Goal: Task Accomplishment & Management: Use online tool/utility

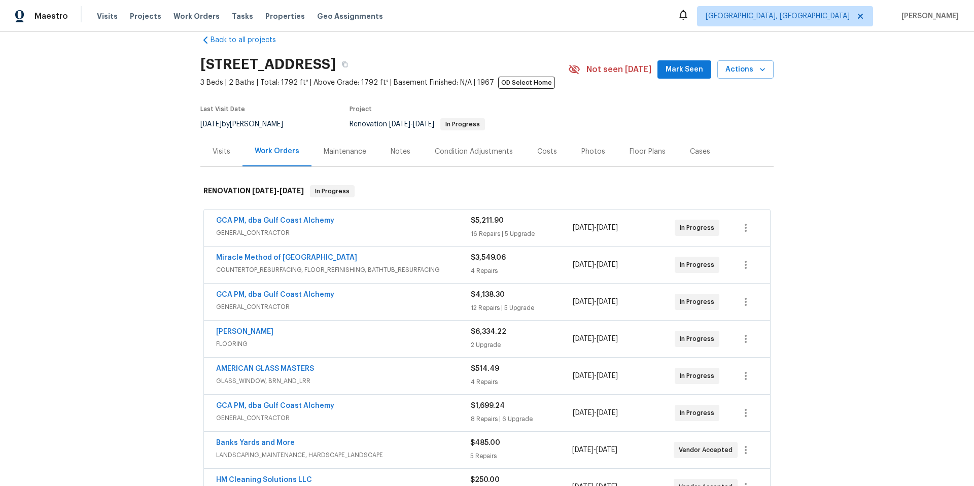
scroll to position [17, 0]
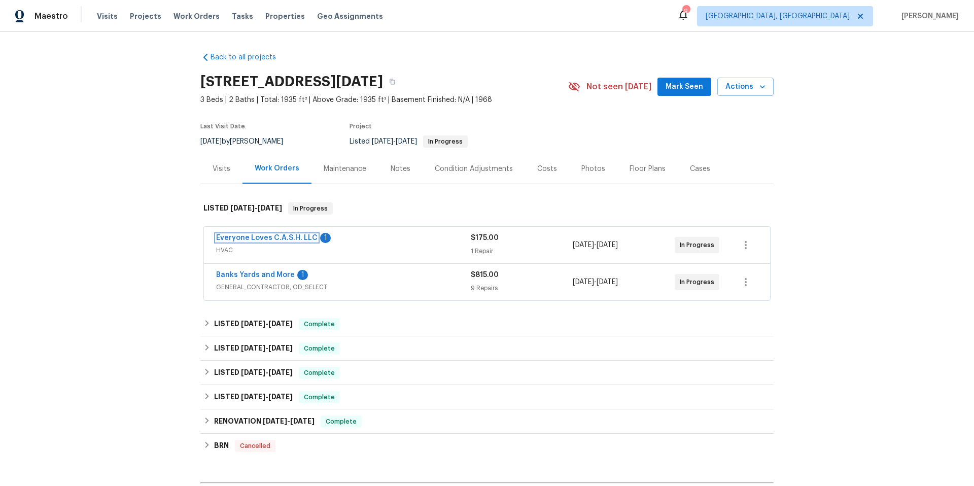
click at [281, 238] on link "Everyone Loves C.A.S.H. LLC" at bounding box center [266, 237] width 101 height 7
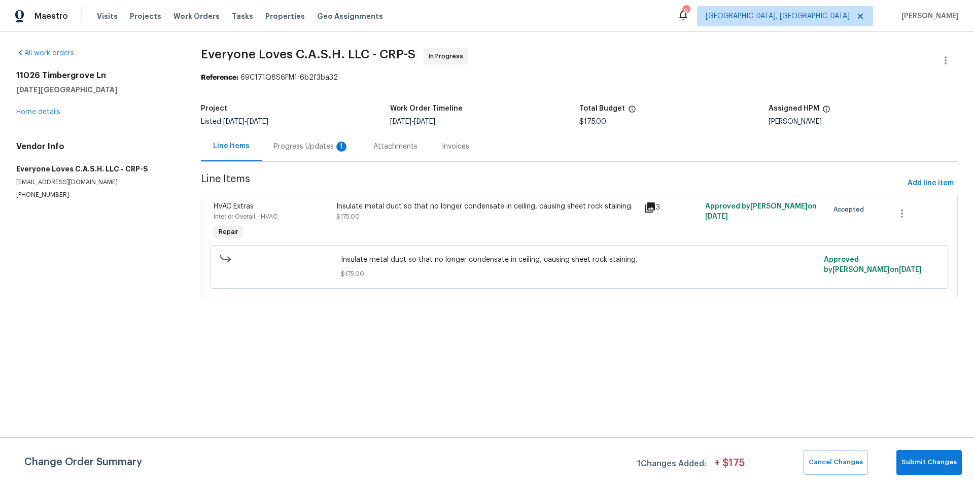
click at [303, 148] on div "Progress Updates 1" at bounding box center [311, 146] width 75 height 10
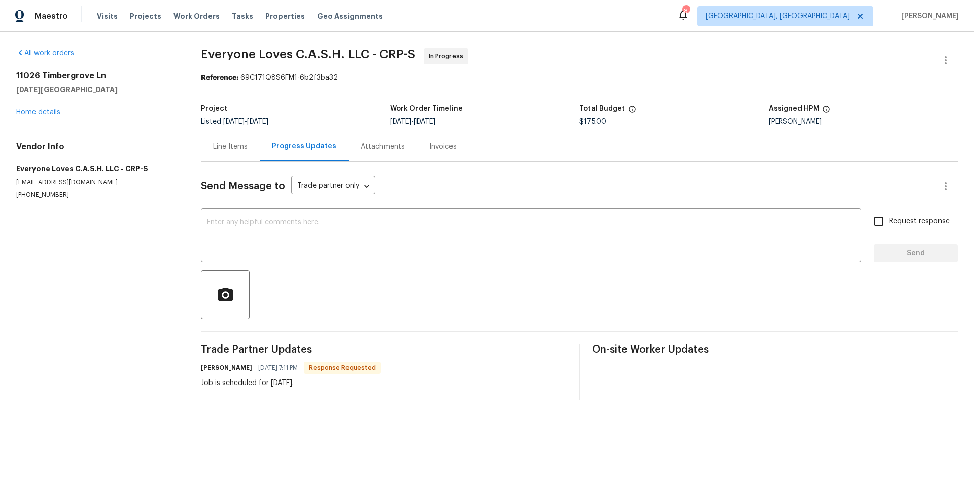
click at [229, 148] on div "Line Items" at bounding box center [230, 146] width 34 height 10
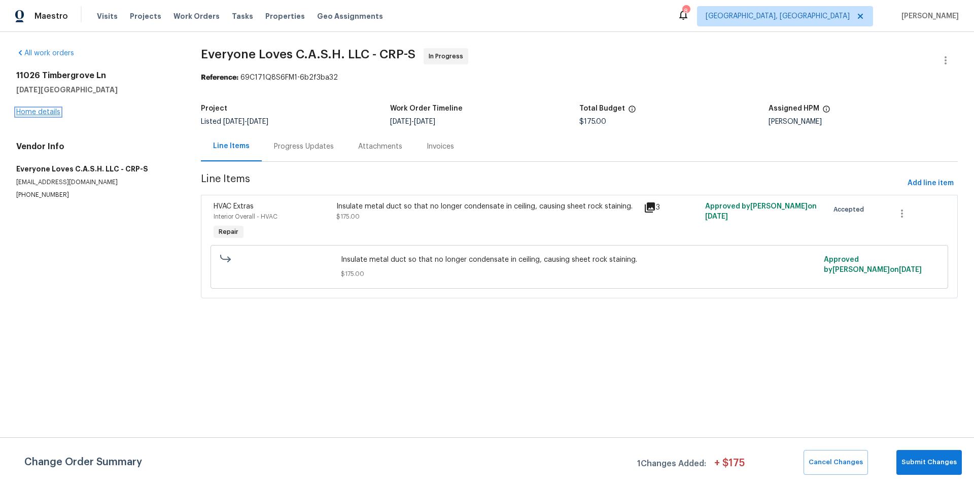
click at [54, 113] on link "Home details" at bounding box center [38, 112] width 44 height 7
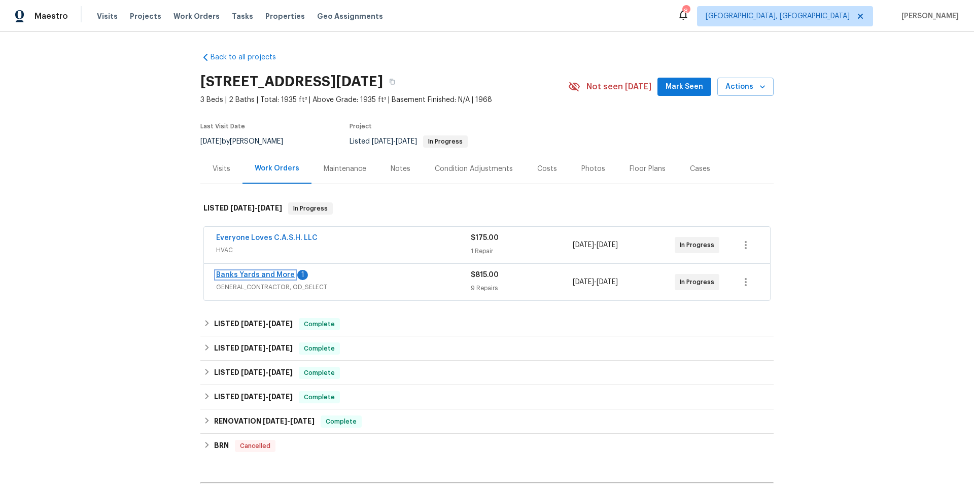
click at [262, 274] on link "Banks Yards and More" at bounding box center [255, 274] width 79 height 7
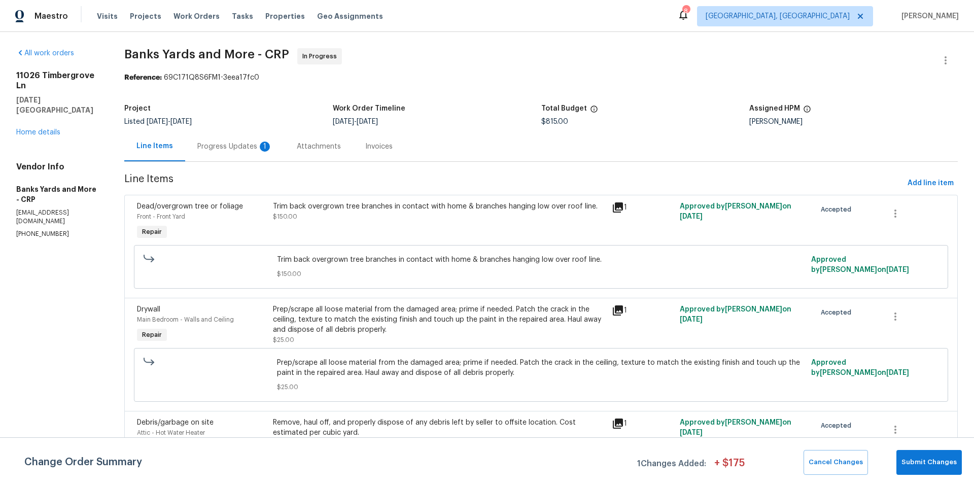
click at [226, 149] on div "Progress Updates 1" at bounding box center [234, 146] width 75 height 10
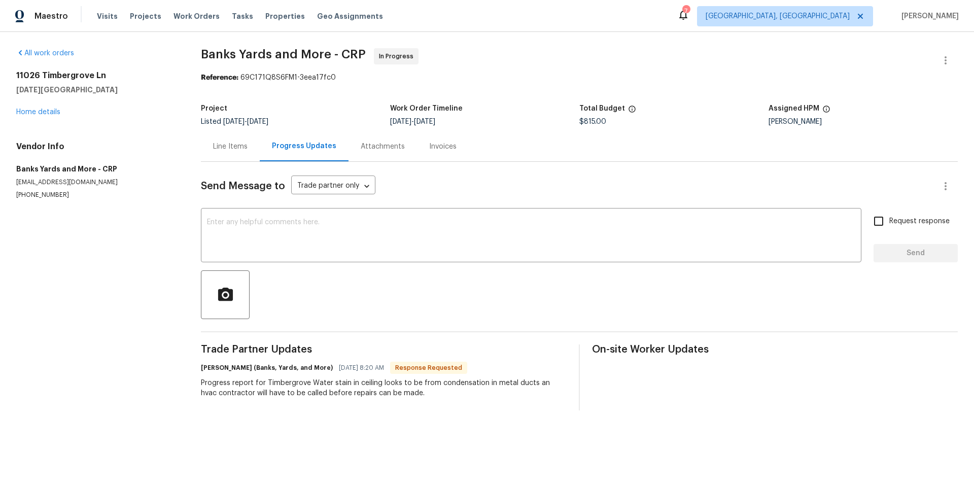
click at [241, 149] on div "Line Items" at bounding box center [230, 146] width 34 height 10
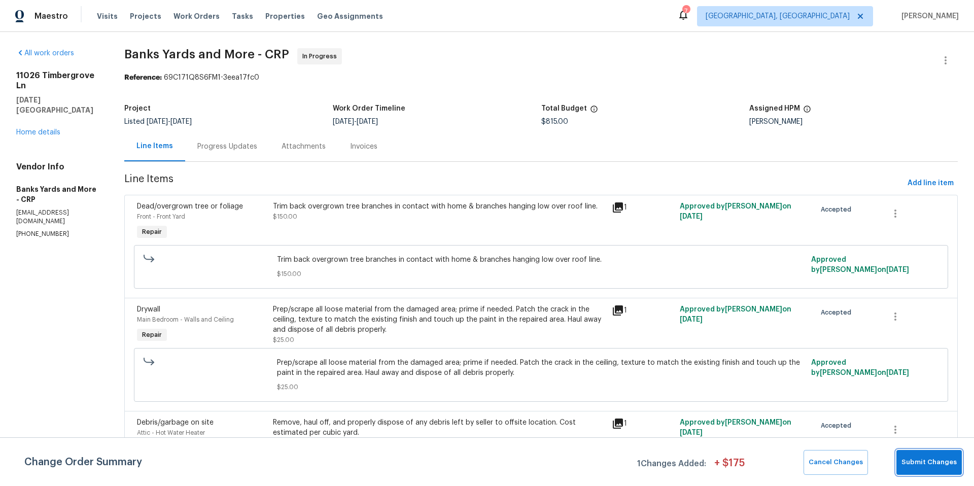
click at [942, 465] on span "Submit Changes" at bounding box center [928, 462] width 55 height 12
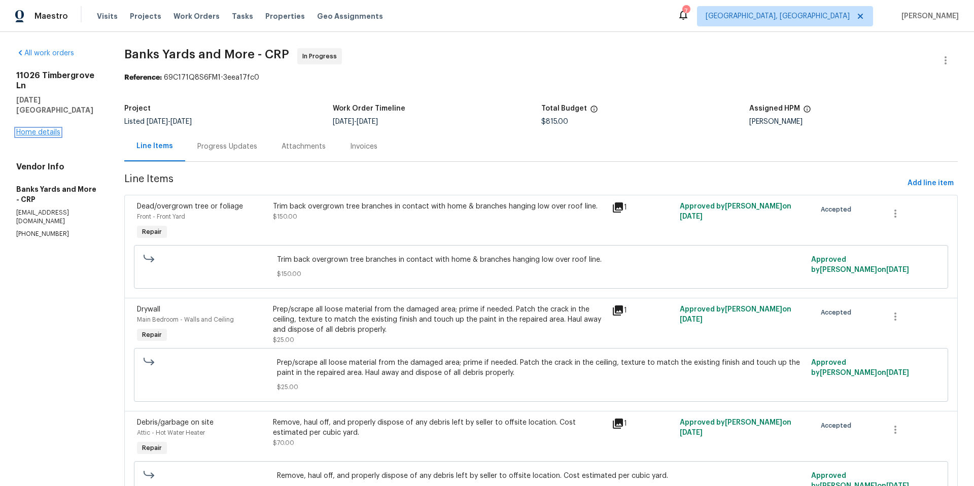
click at [46, 133] on link "Home details" at bounding box center [38, 132] width 44 height 7
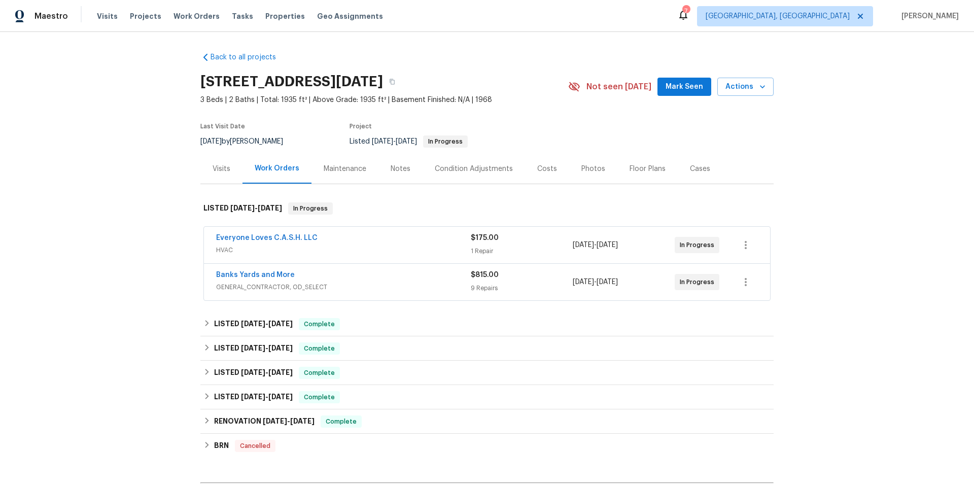
drag, startPoint x: 423, startPoint y: 240, endPoint x: 448, endPoint y: 238, distance: 24.5
click at [495, 238] on div "Everyone Loves C.A.S.H. LLC HVAC $175.00 1 Repair 10/8/2025 - 10/14/2025 In Pro…" at bounding box center [474, 245] width 517 height 24
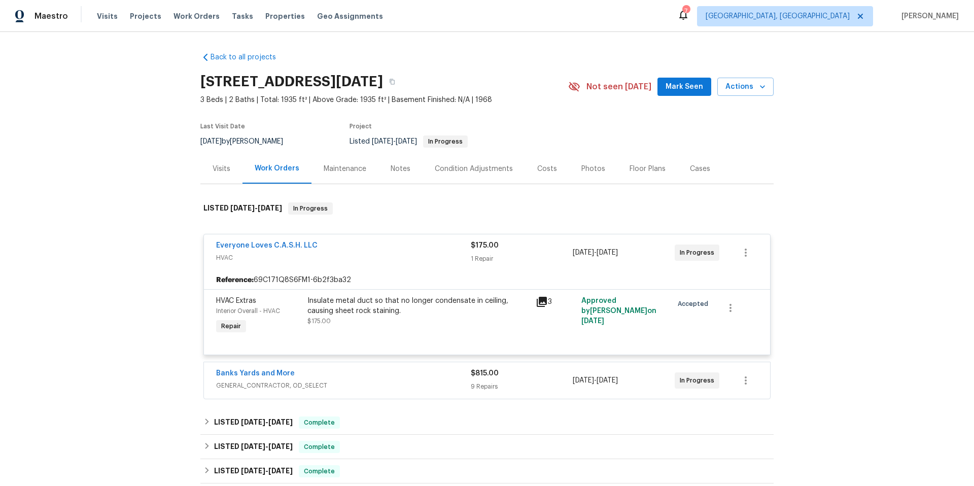
click at [398, 256] on span "HVAC" at bounding box center [343, 258] width 255 height 10
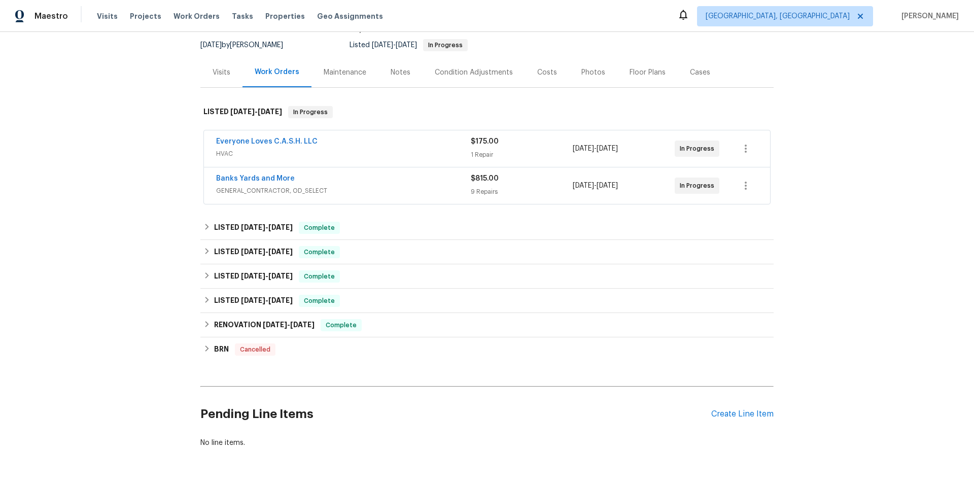
scroll to position [135, 0]
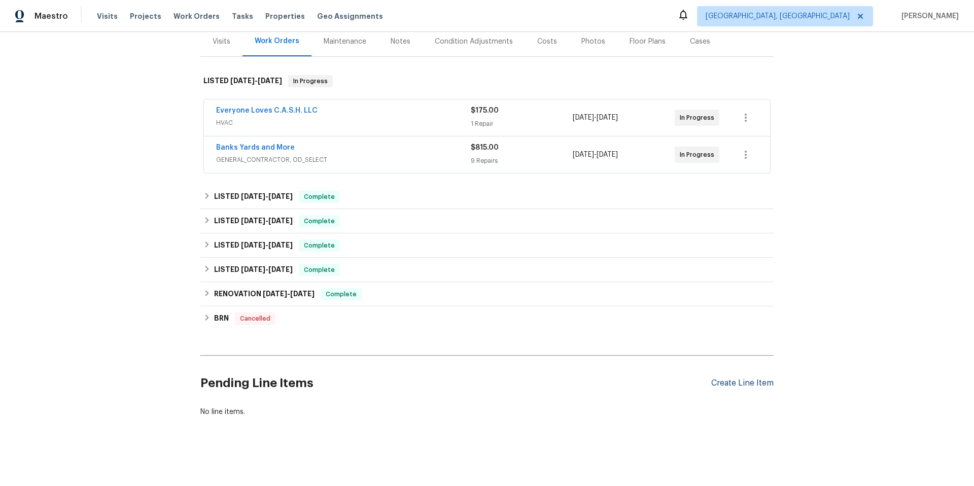
click at [751, 378] on div "Create Line Item" at bounding box center [742, 383] width 62 height 10
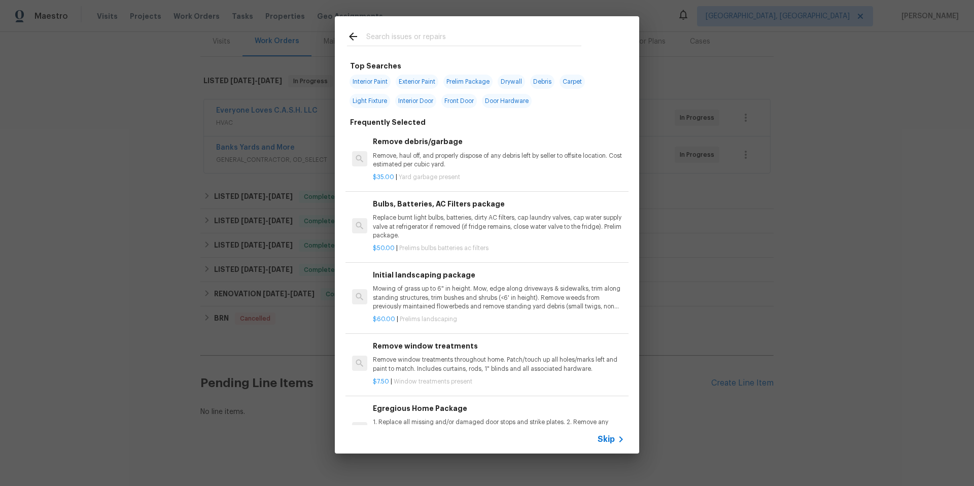
click at [385, 38] on input "text" at bounding box center [473, 37] width 215 height 15
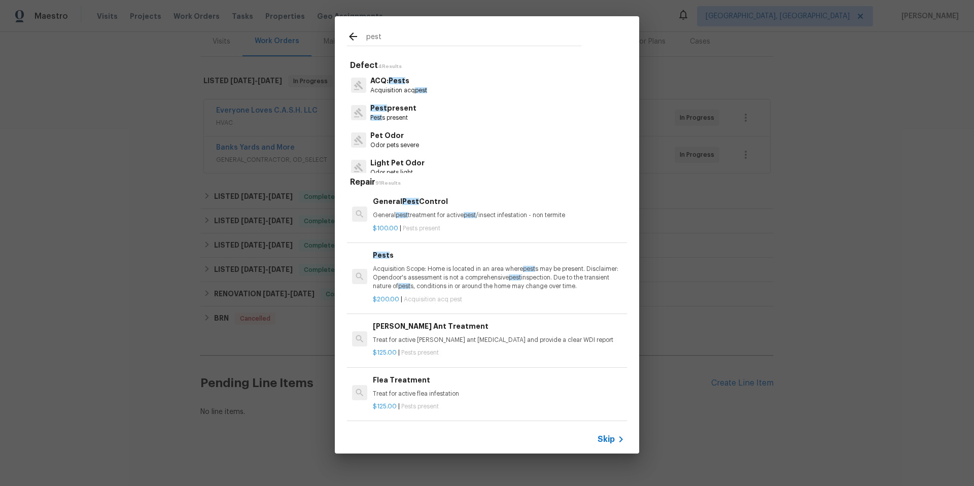
type input "pest"
click at [408, 107] on p "Pest present" at bounding box center [393, 108] width 46 height 11
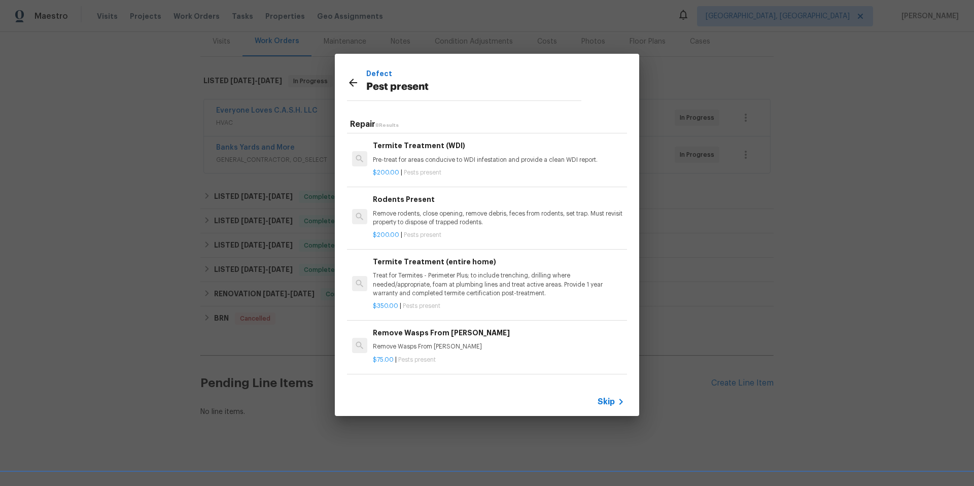
scroll to position [165, 0]
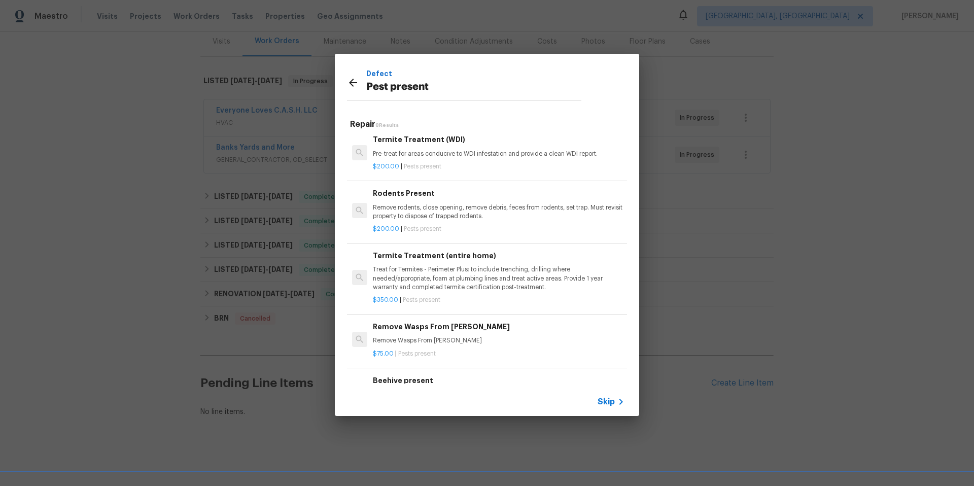
click at [477, 212] on p "Remove rodents, close opening, remove debris, feces from rodents, set trap. Mus…" at bounding box center [498, 211] width 251 height 17
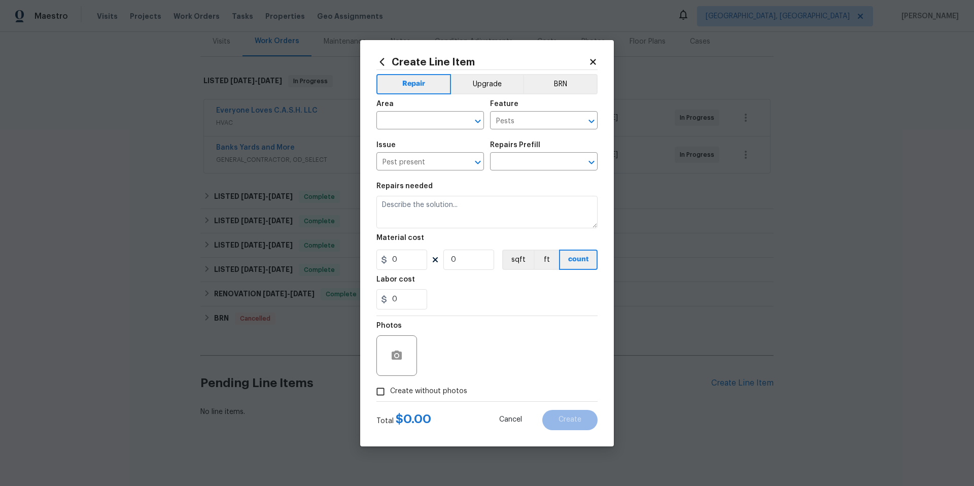
type input "Rodents Present $200.00"
type textarea "Remove rodents, close opening, remove debris, feces from rodents, set trap. Mus…"
type input "200"
type input "1"
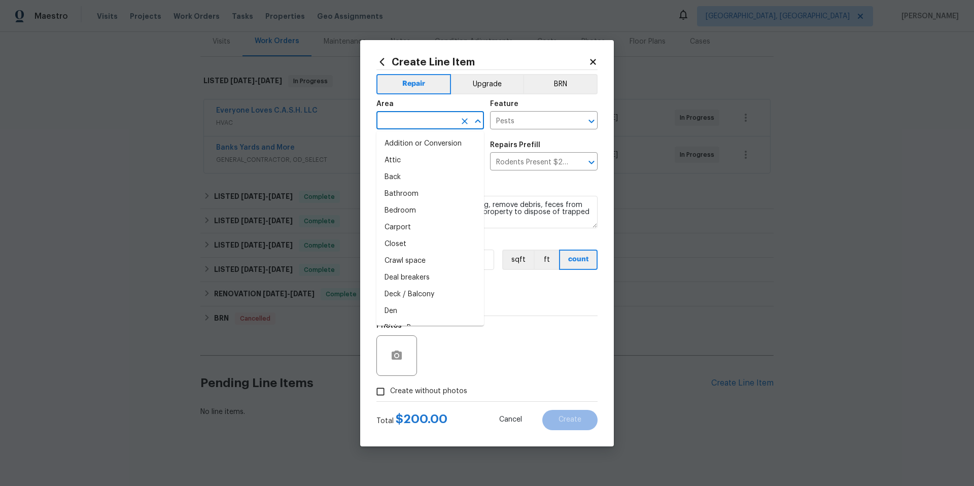
click at [395, 119] on input "text" at bounding box center [415, 122] width 79 height 16
click at [407, 158] on li "Attic" at bounding box center [429, 160] width 107 height 17
type input "Attic"
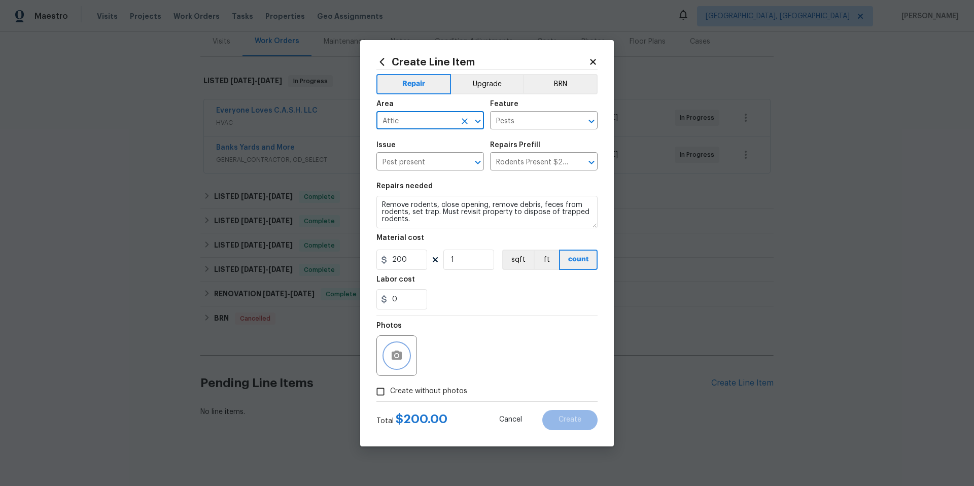
click at [390, 360] on icon "button" at bounding box center [396, 355] width 12 height 12
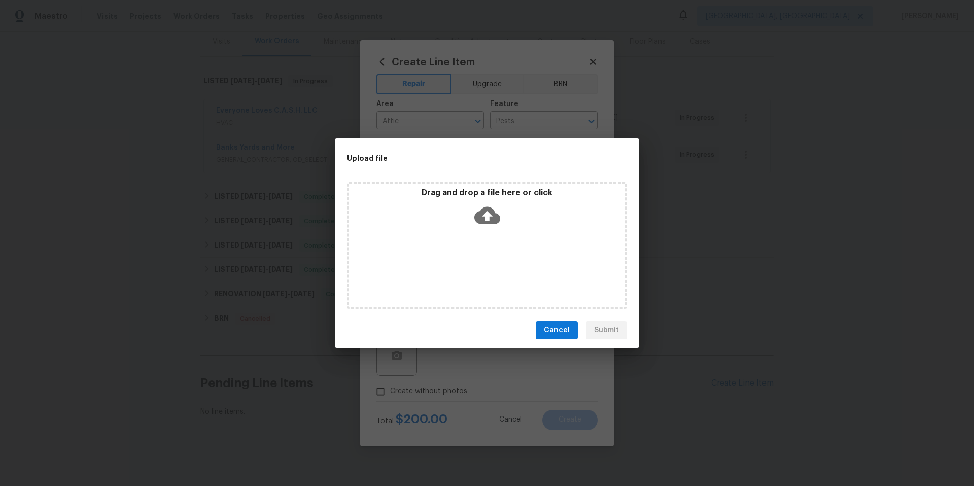
click at [484, 218] on icon at bounding box center [487, 215] width 26 height 17
click at [485, 214] on icon at bounding box center [487, 215] width 26 height 26
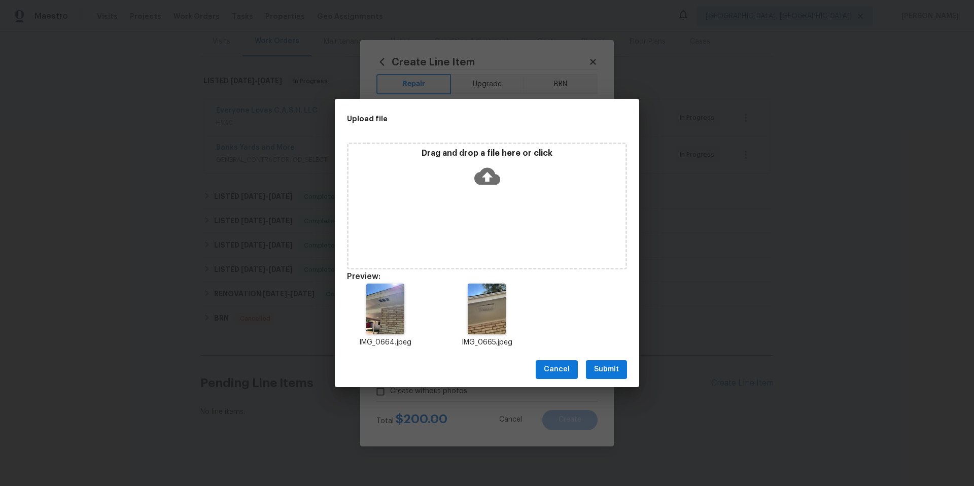
click at [608, 367] on span "Submit" at bounding box center [606, 369] width 25 height 13
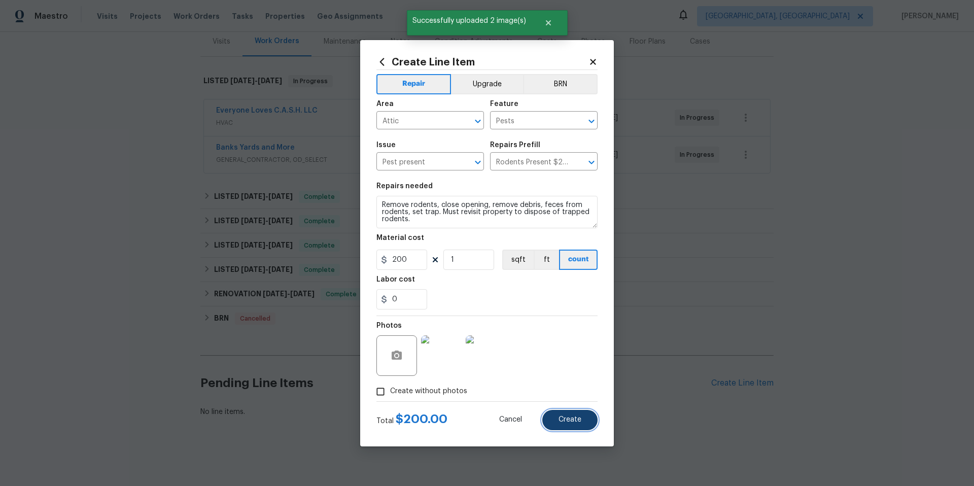
click at [578, 416] on span "Create" at bounding box center [569, 420] width 23 height 8
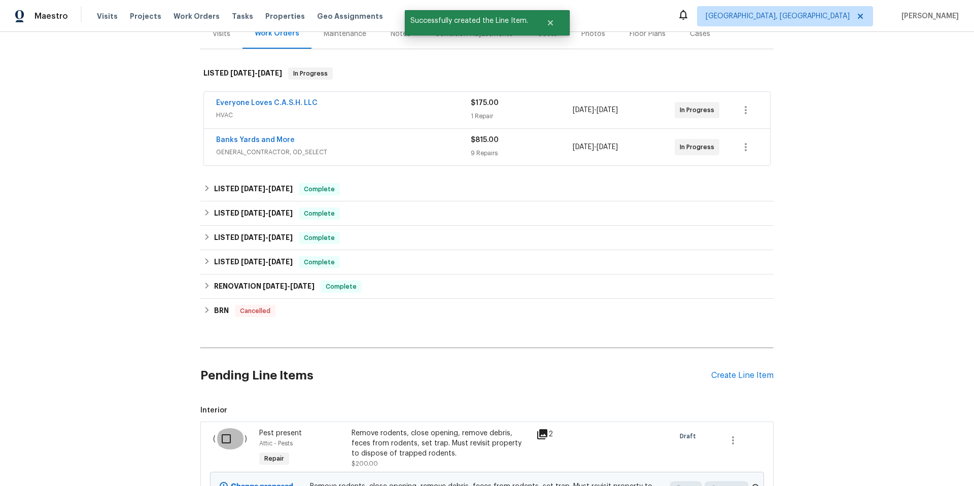
click at [228, 442] on input "checkbox" at bounding box center [229, 438] width 29 height 21
checkbox input "true"
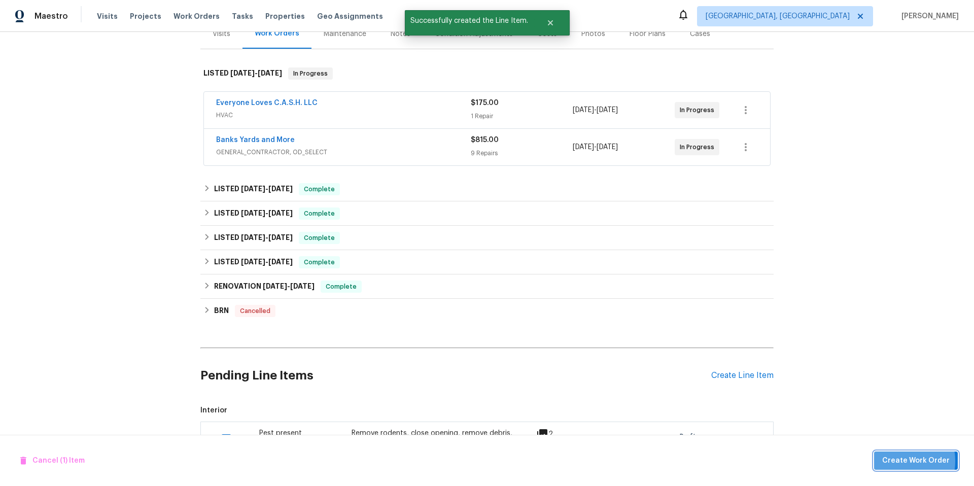
click at [893, 461] on span "Create Work Order" at bounding box center [915, 460] width 67 height 13
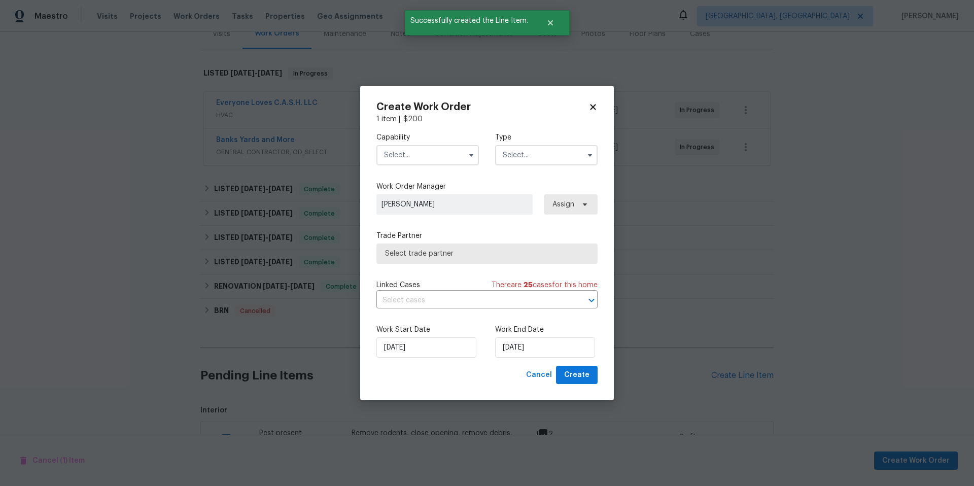
click at [428, 155] on input "text" at bounding box center [427, 155] width 102 height 20
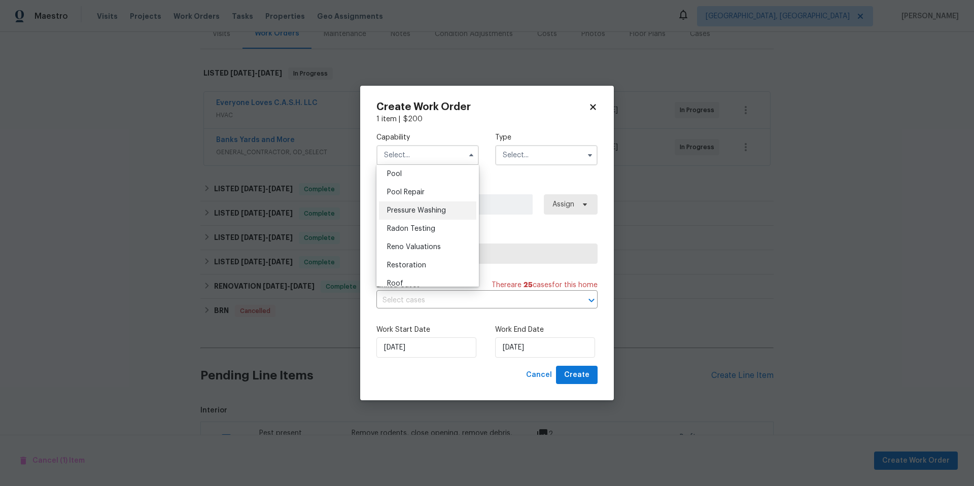
scroll to position [844, 0]
click at [427, 212] on div "Pests" at bounding box center [427, 203] width 97 height 18
type input "Pests"
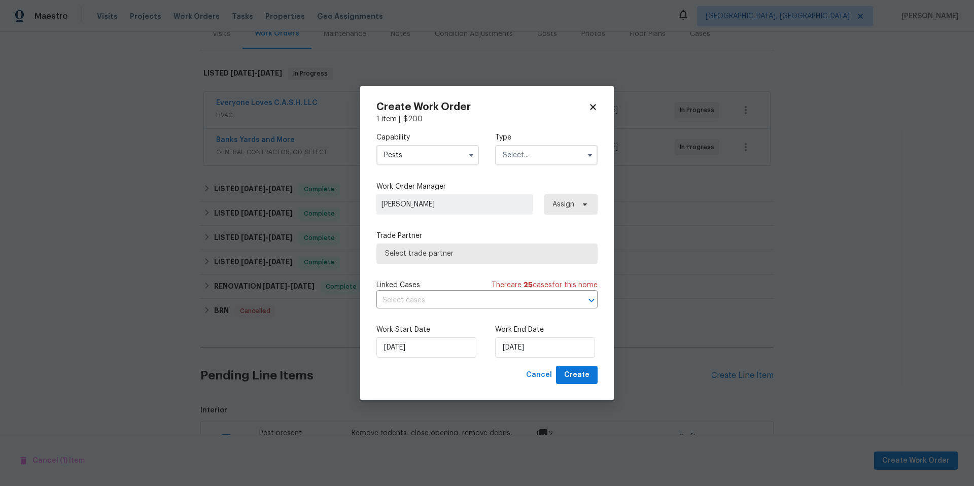
click at [523, 154] on input "text" at bounding box center [546, 155] width 102 height 20
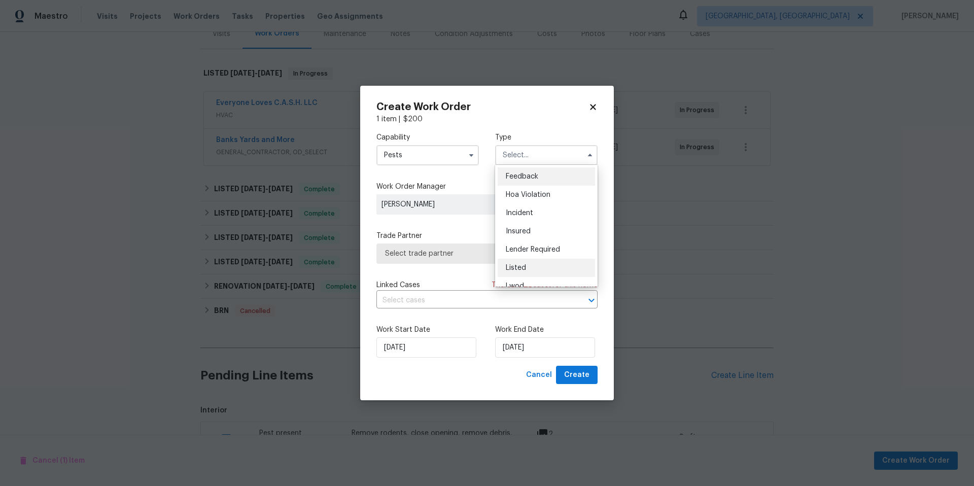
click at [543, 271] on div "Listed" at bounding box center [545, 268] width 97 height 18
type input "Listed"
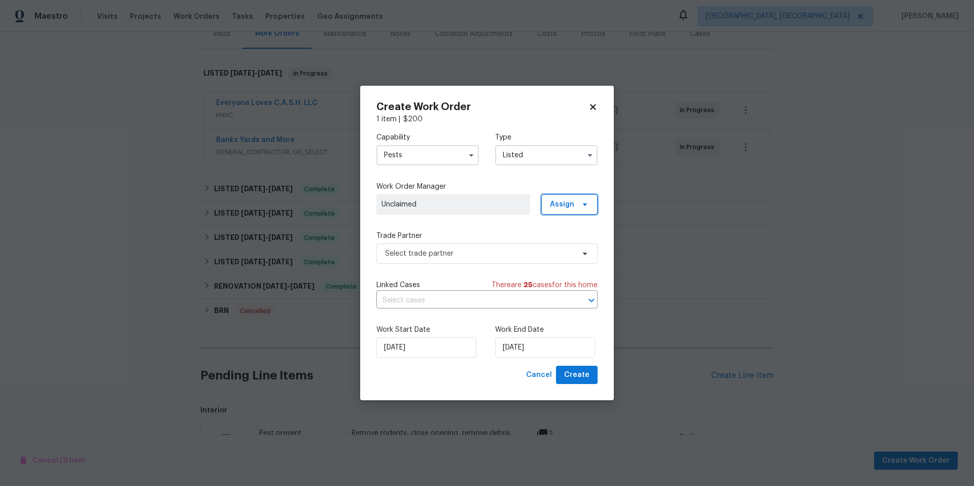
click at [567, 208] on span "Assign" at bounding box center [562, 204] width 24 height 10
click at [572, 260] on div "Assign to me" at bounding box center [571, 261] width 44 height 10
click at [569, 261] on div "Assign to me" at bounding box center [571, 261] width 44 height 10
click at [471, 254] on span "Select trade partner" at bounding box center [479, 253] width 189 height 10
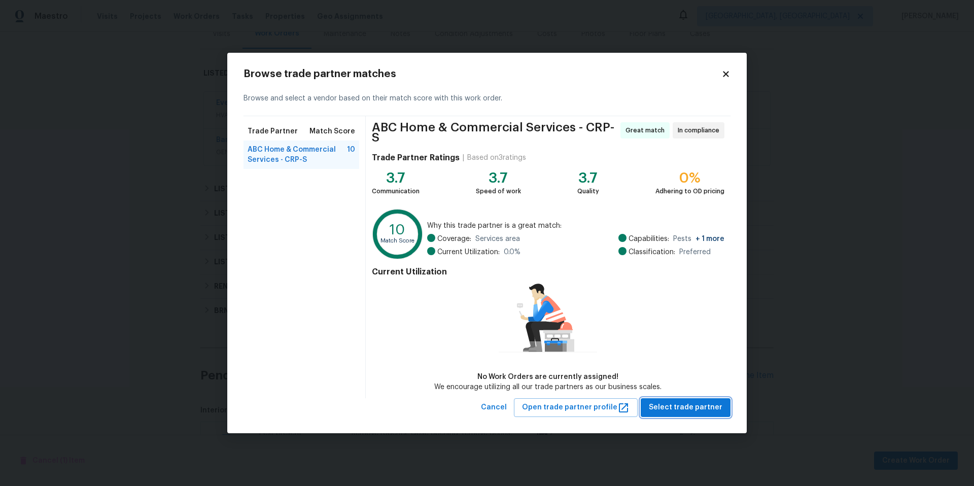
click at [680, 401] on span "Select trade partner" at bounding box center [685, 407] width 74 height 13
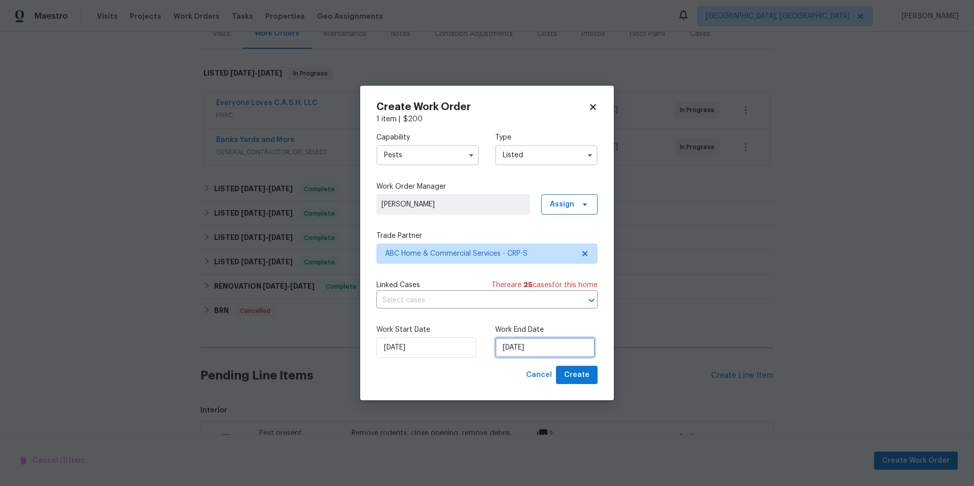
click at [538, 346] on input "10/9/2025" at bounding box center [545, 347] width 100 height 20
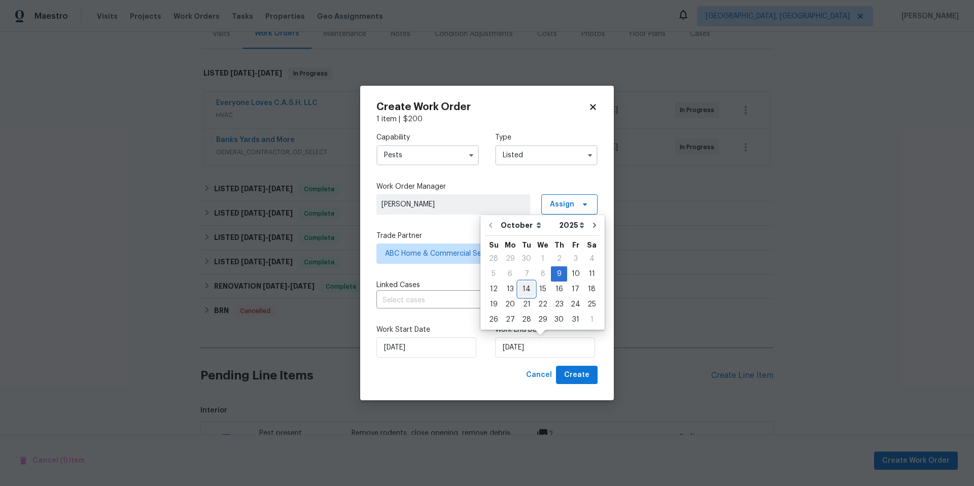
click at [524, 290] on div "14" at bounding box center [526, 289] width 16 height 14
type input "[DATE]"
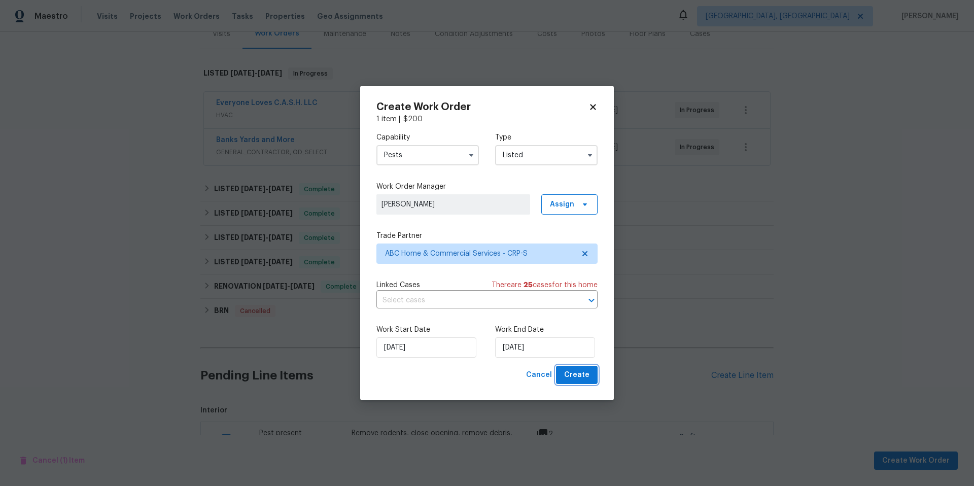
click at [585, 383] on button "Create" at bounding box center [577, 375] width 42 height 19
checkbox input "false"
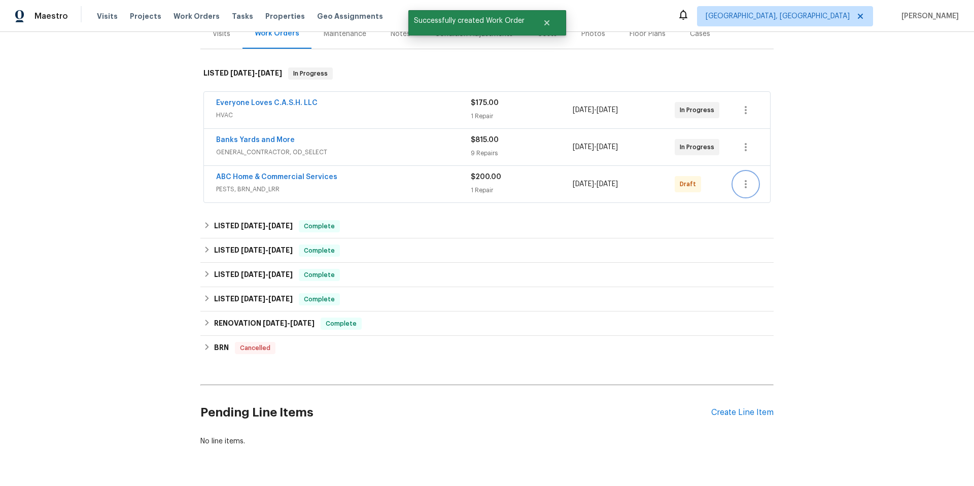
click at [743, 188] on icon "button" at bounding box center [745, 184] width 12 height 12
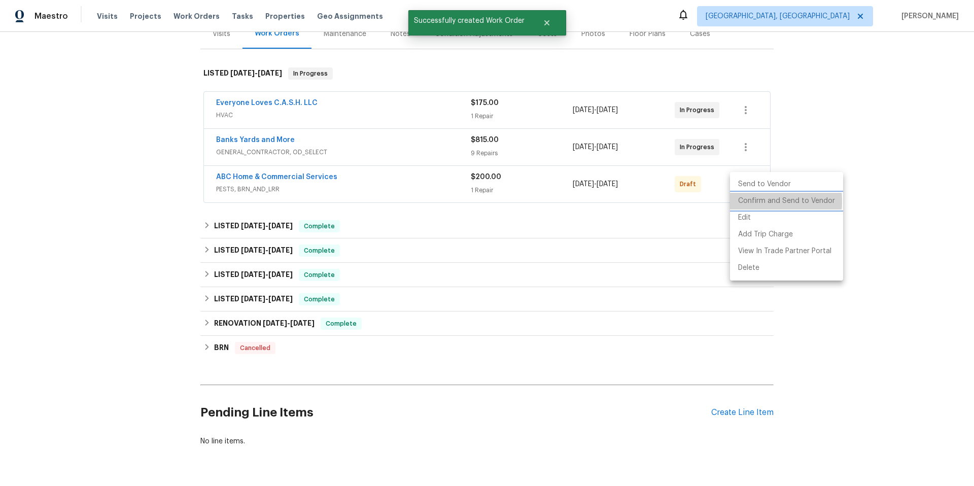
click at [746, 201] on li "Confirm and Send to Vendor" at bounding box center [786, 201] width 113 height 17
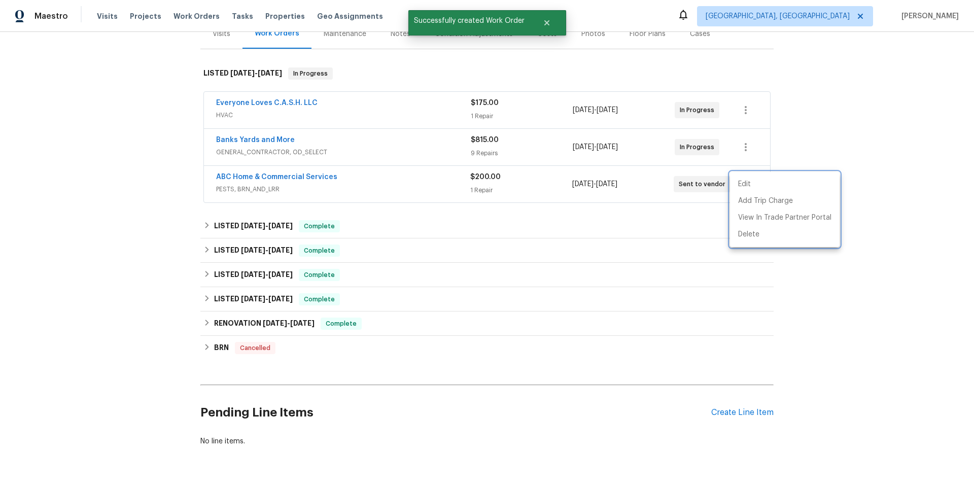
click at [627, 237] on div at bounding box center [487, 243] width 974 height 486
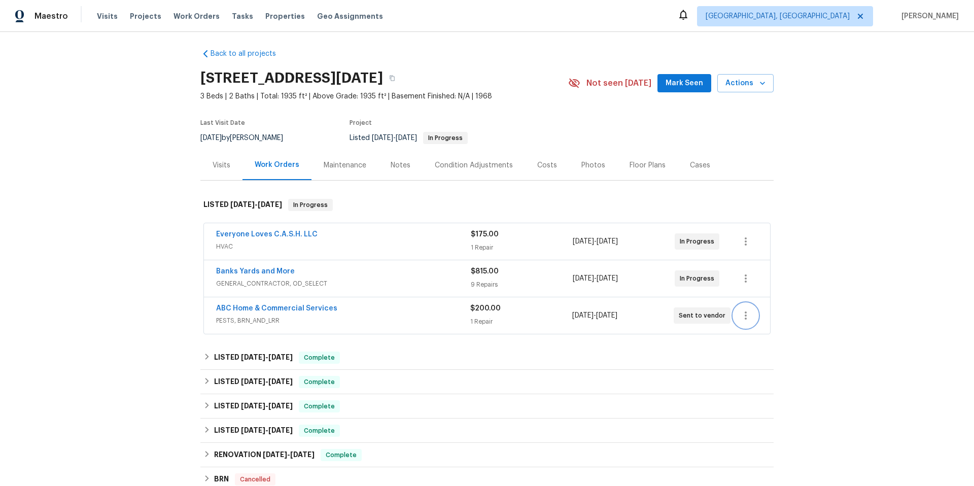
scroll to position [0, 0]
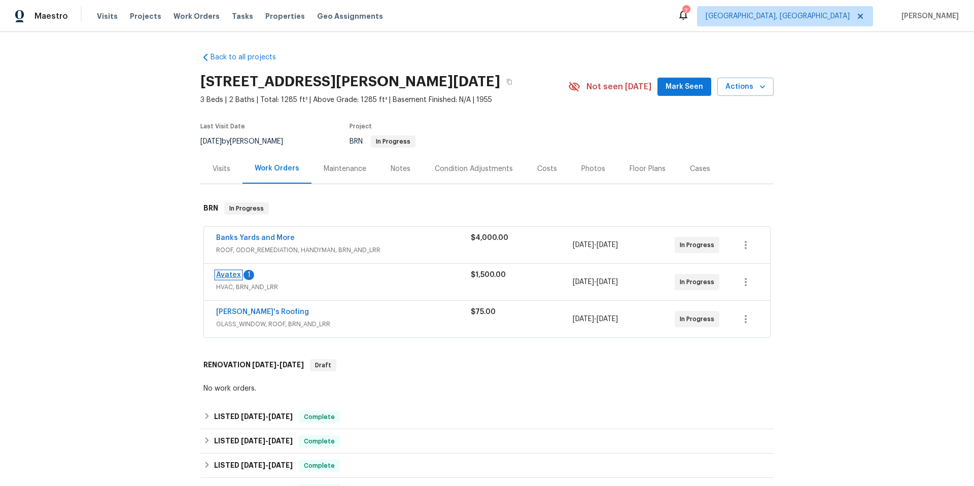
click at [221, 273] on link "Avatex" at bounding box center [228, 274] width 25 height 7
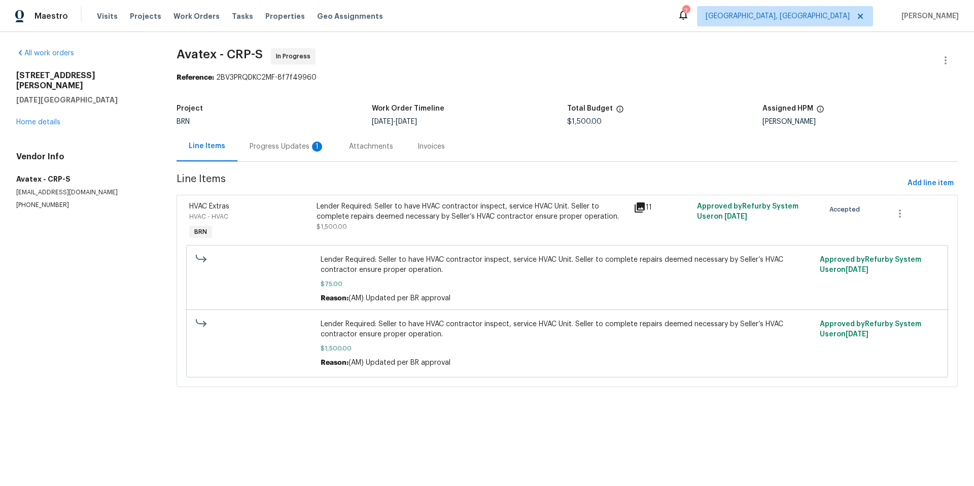
click at [275, 146] on div "Progress Updates 1" at bounding box center [286, 146] width 75 height 10
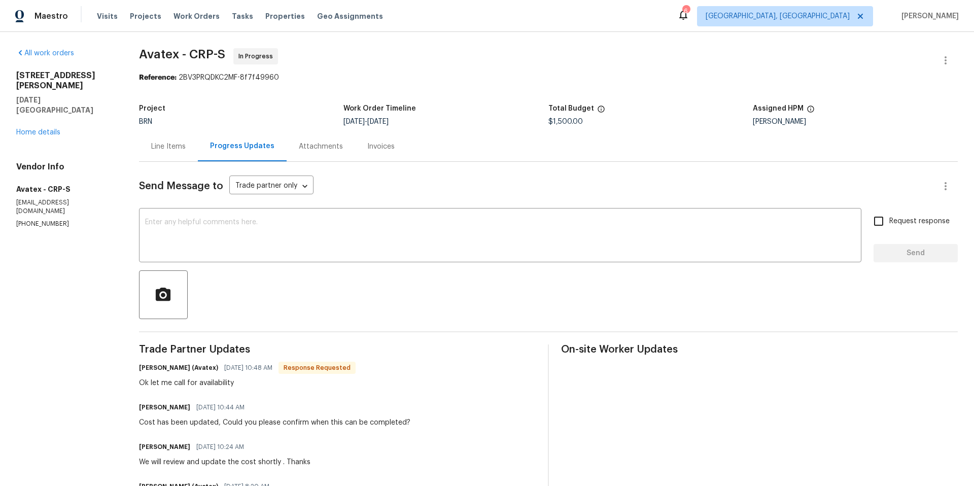
click at [162, 145] on div "Line Items" at bounding box center [168, 146] width 34 height 10
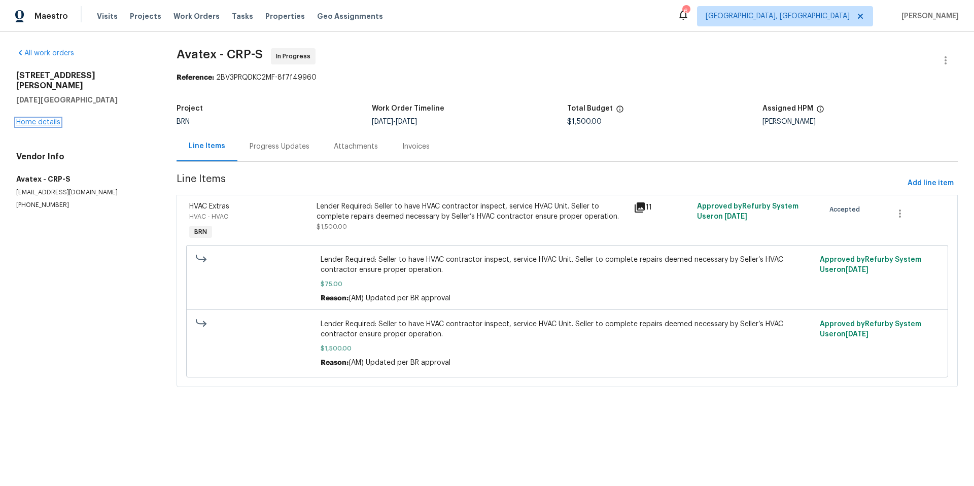
click at [39, 119] on link "Home details" at bounding box center [38, 122] width 44 height 7
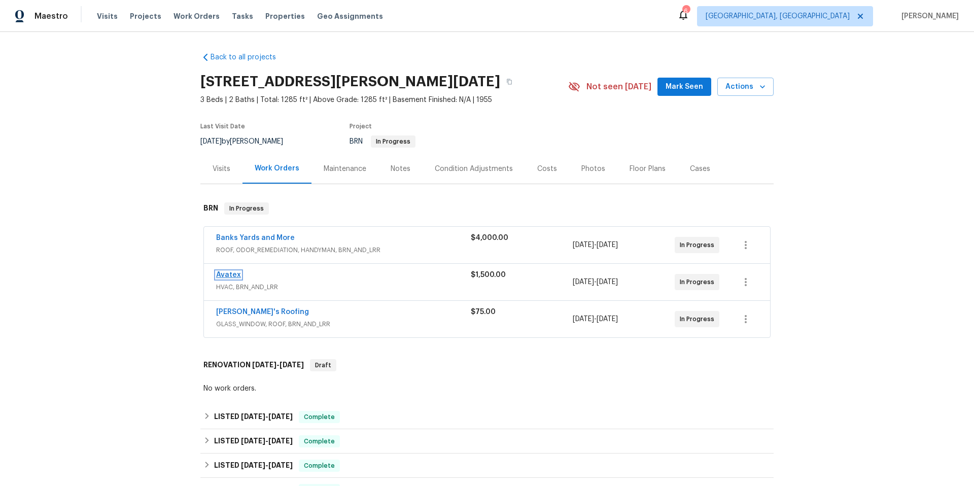
click at [219, 275] on link "Avatex" at bounding box center [228, 274] width 25 height 7
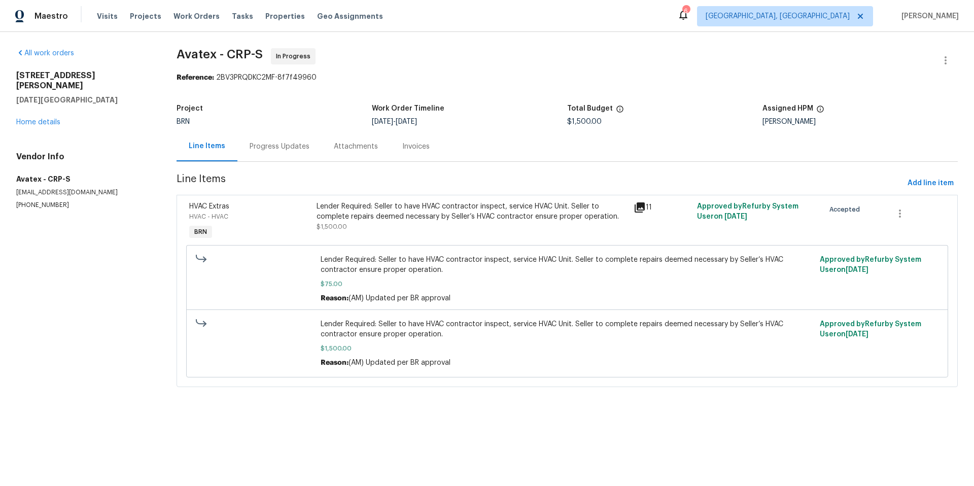
click at [275, 149] on div "Progress Updates" at bounding box center [279, 146] width 60 height 10
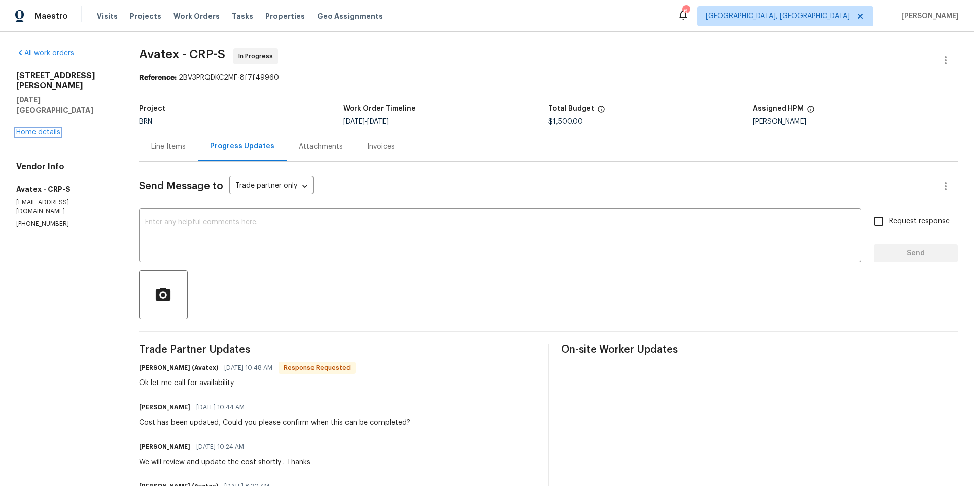
click at [44, 129] on link "Home details" at bounding box center [38, 132] width 44 height 7
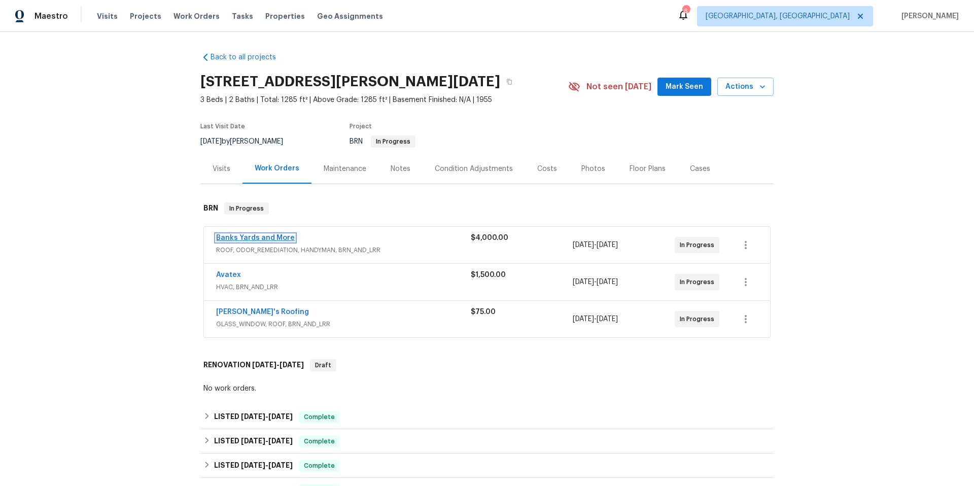
click at [271, 238] on link "Banks Yards and More" at bounding box center [255, 237] width 79 height 7
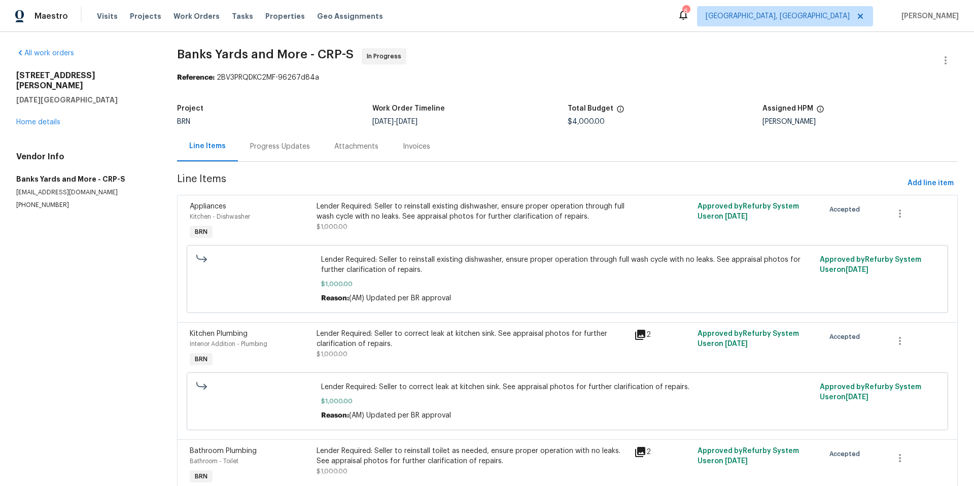
click at [262, 146] on div "Progress Updates" at bounding box center [280, 146] width 60 height 10
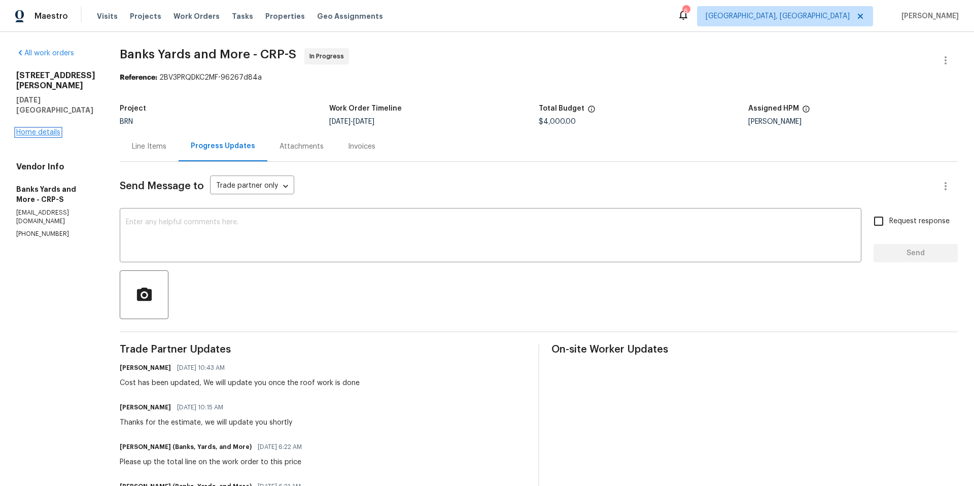
click at [46, 129] on link "Home details" at bounding box center [38, 132] width 44 height 7
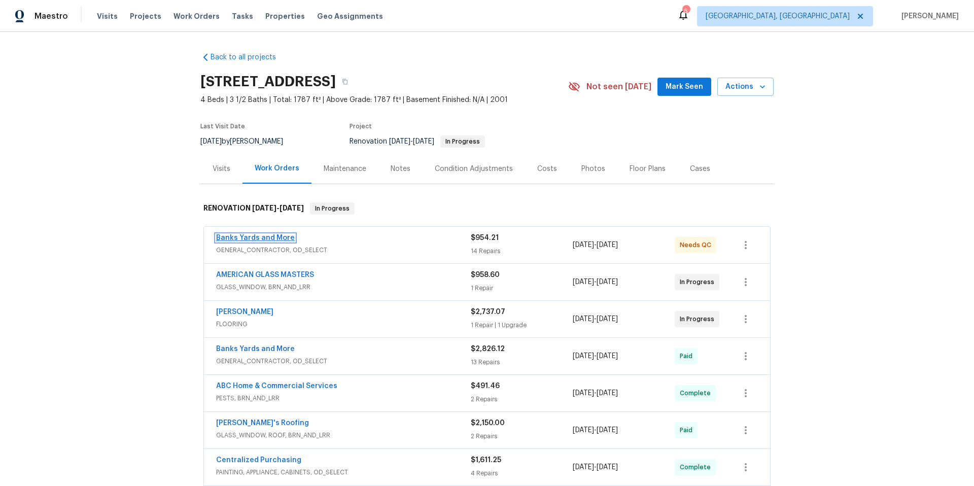
click at [251, 237] on link "Banks Yards and More" at bounding box center [255, 237] width 79 height 7
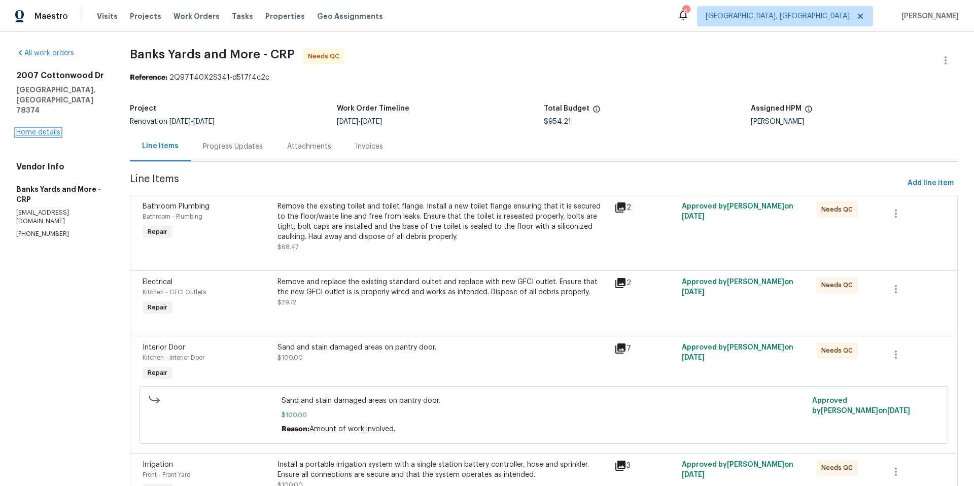
click at [51, 129] on link "Home details" at bounding box center [38, 132] width 44 height 7
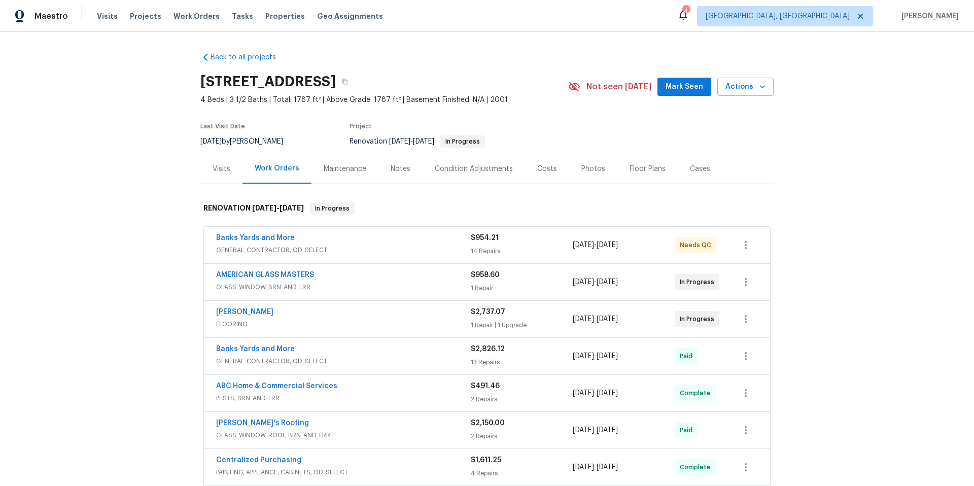
scroll to position [351, 0]
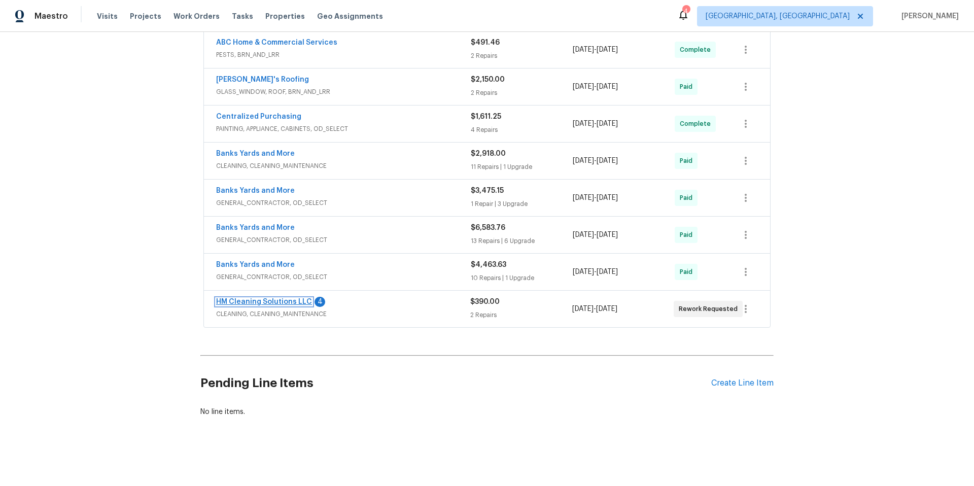
click at [249, 298] on link "HM Cleaning Solutions LLC" at bounding box center [264, 301] width 96 height 7
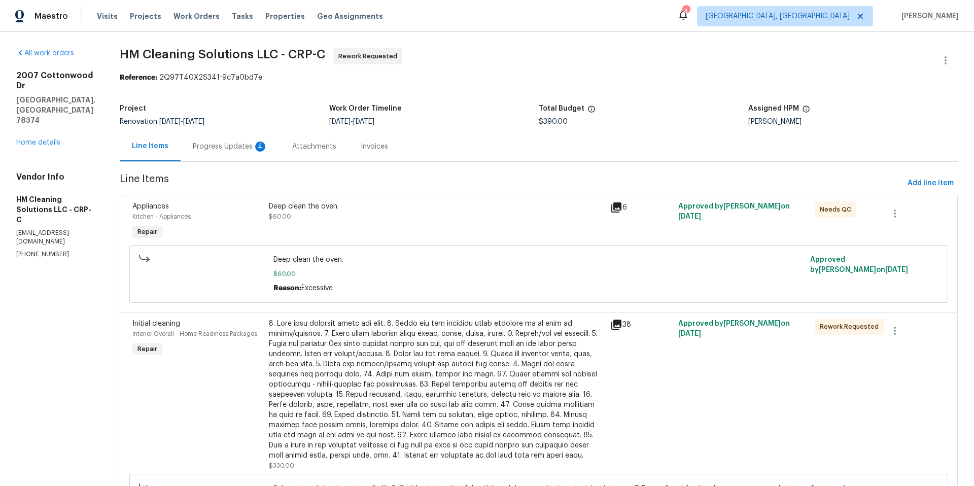
click at [247, 149] on div "Progress Updates 4" at bounding box center [230, 146] width 75 height 10
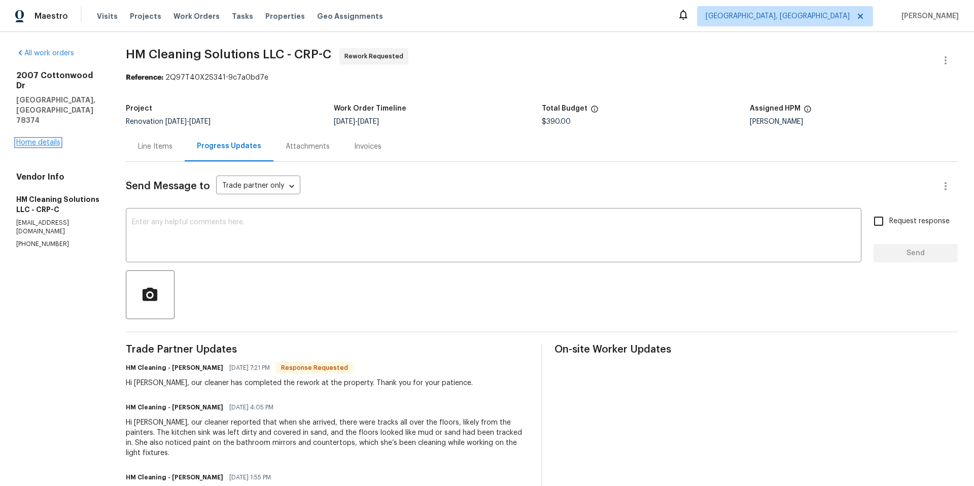
click at [37, 139] on link "Home details" at bounding box center [38, 142] width 44 height 7
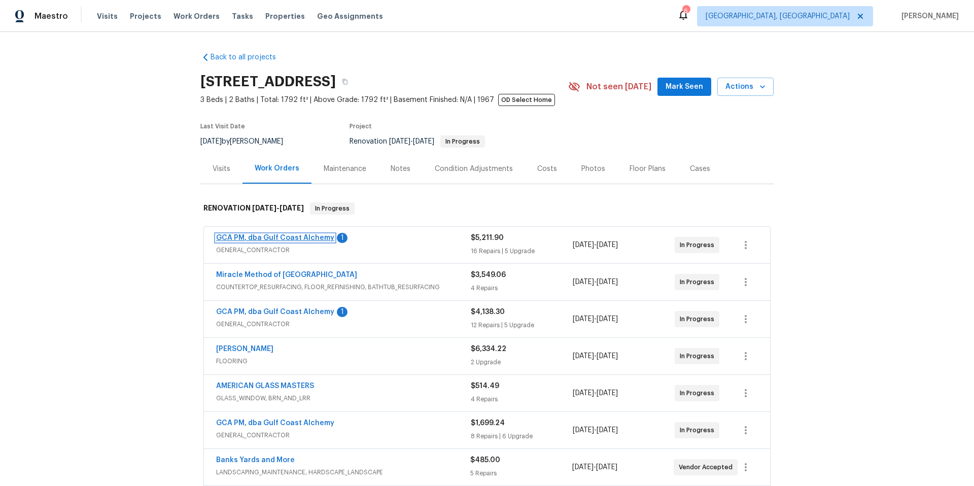
click at [279, 238] on link "GCA PM, dba Gulf Coast Alchemy" at bounding box center [275, 237] width 118 height 7
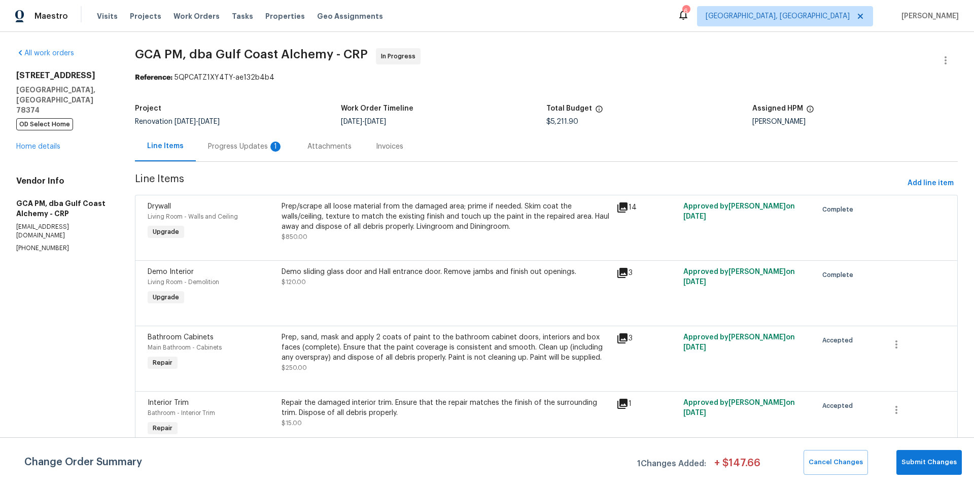
click at [232, 146] on div "Progress Updates 1" at bounding box center [245, 146] width 75 height 10
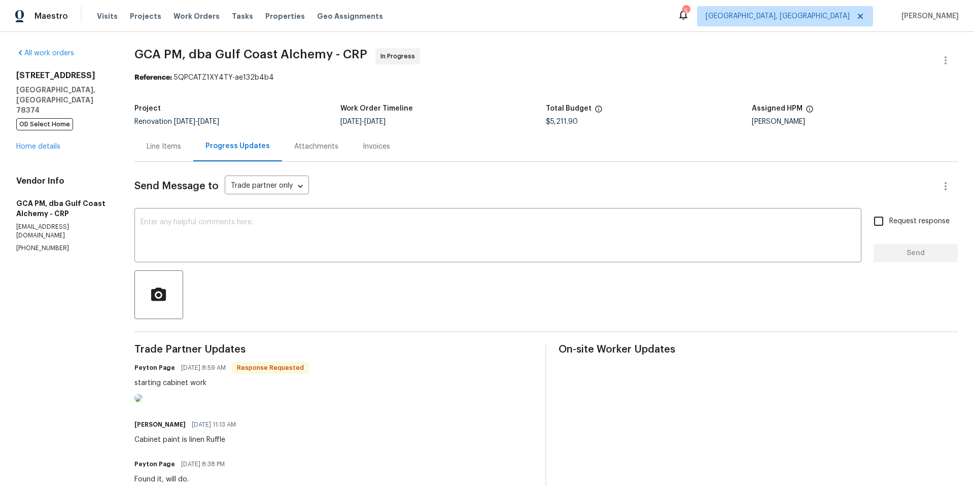
click at [167, 146] on div "Line Items" at bounding box center [164, 146] width 34 height 10
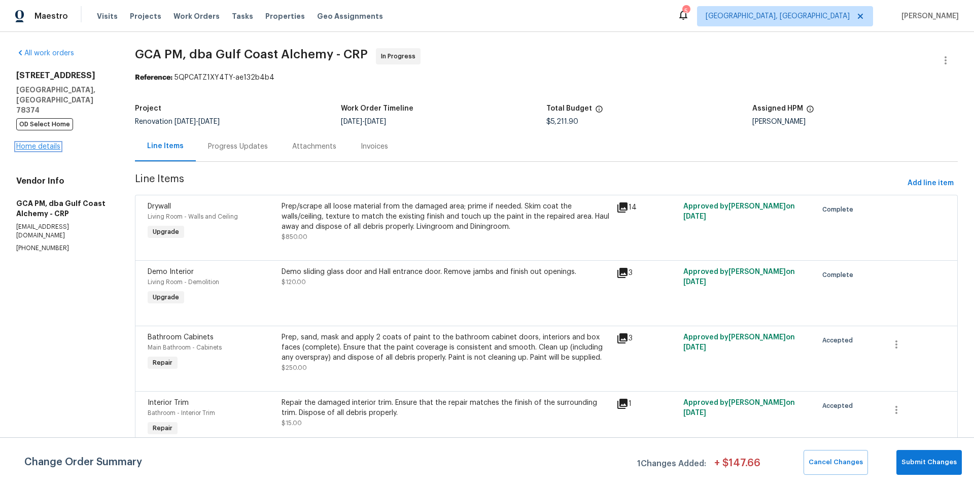
click at [47, 143] on link "Home details" at bounding box center [38, 146] width 44 height 7
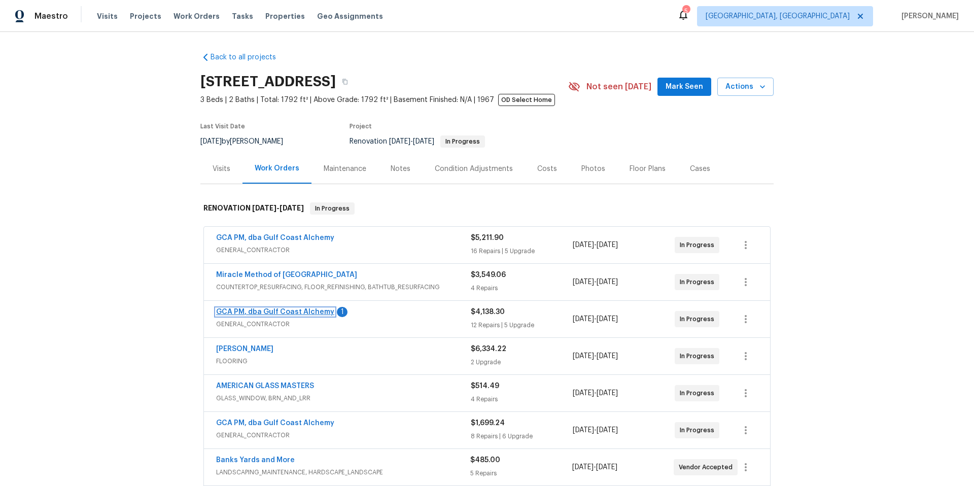
click at [254, 313] on link "GCA PM, dba Gulf Coast Alchemy" at bounding box center [275, 311] width 118 height 7
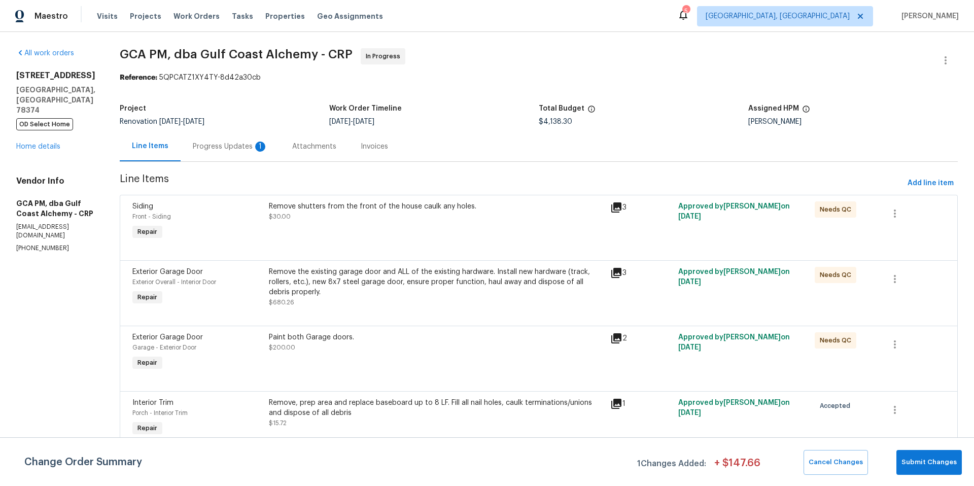
click at [224, 148] on div "Progress Updates 1" at bounding box center [230, 146] width 75 height 10
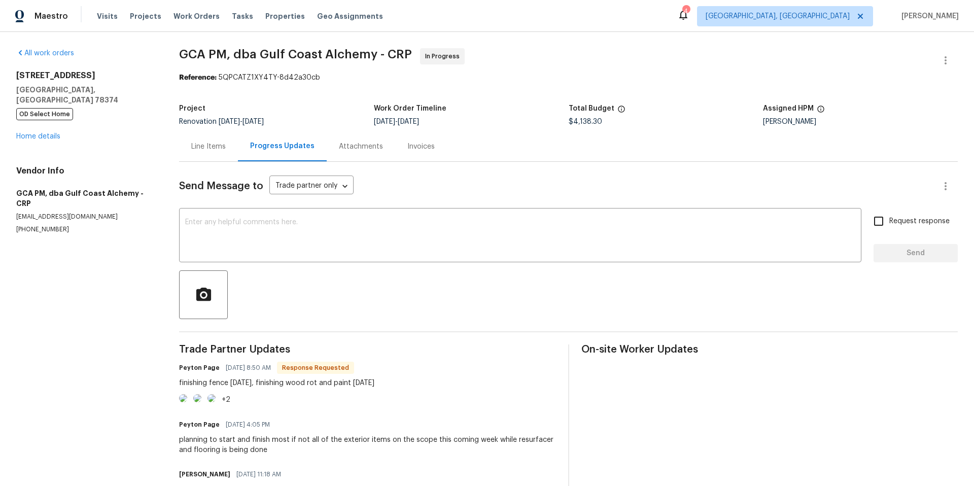
click at [207, 147] on div "Line Items" at bounding box center [208, 146] width 34 height 10
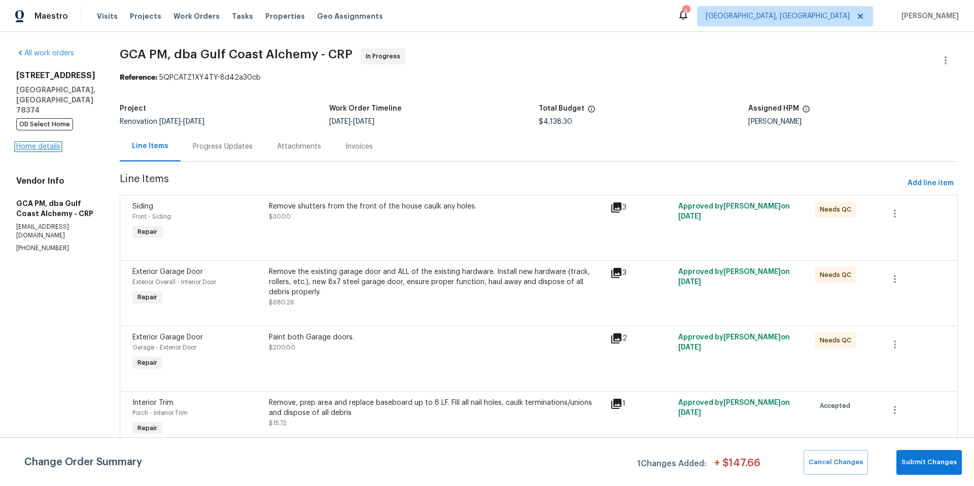
click at [47, 143] on link "Home details" at bounding box center [38, 146] width 44 height 7
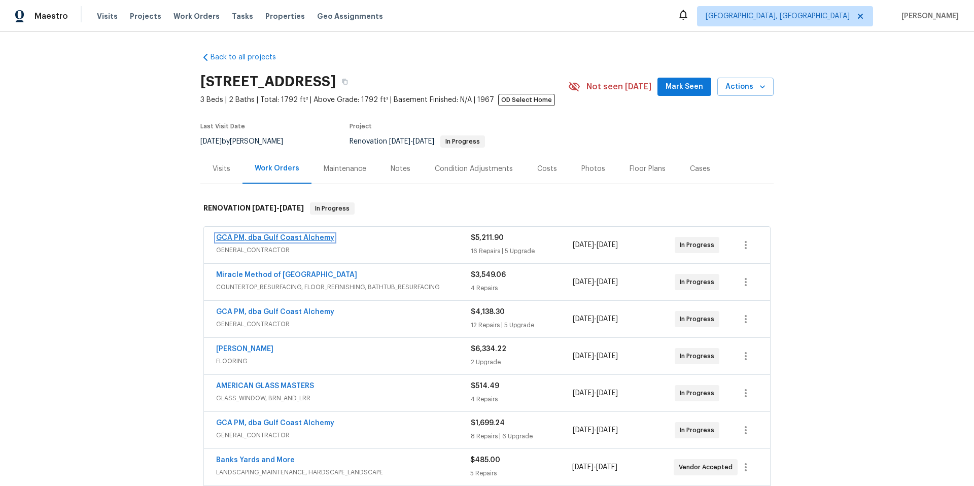
click at [249, 238] on link "GCA PM, dba Gulf Coast Alchemy" at bounding box center [275, 237] width 118 height 7
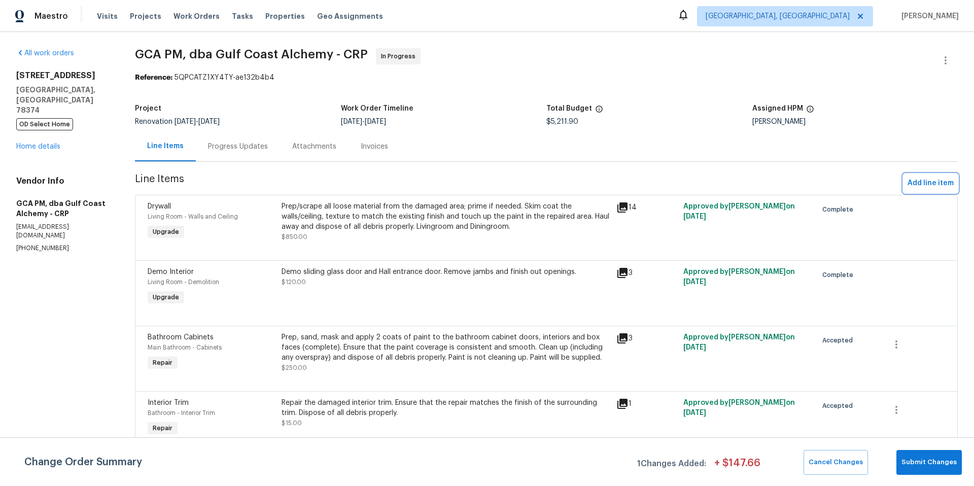
click at [907, 185] on span "Add line item" at bounding box center [930, 183] width 46 height 13
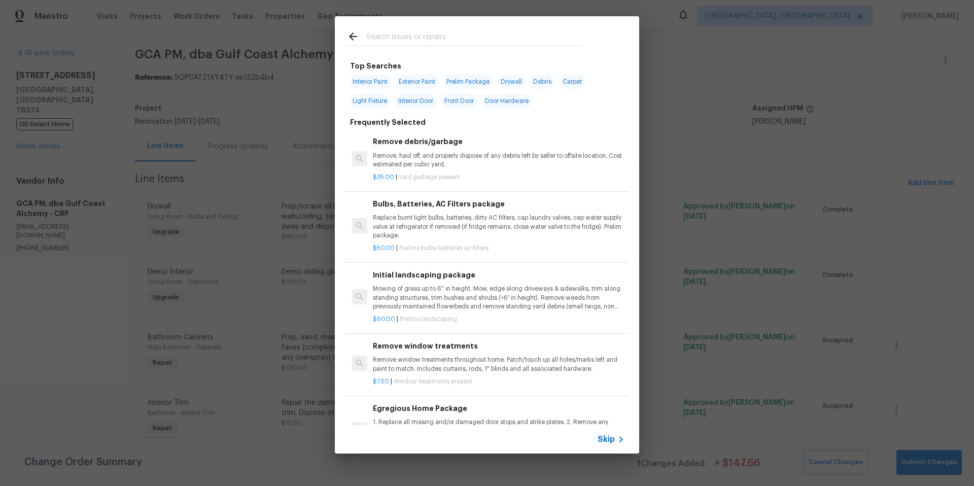
click at [414, 32] on input "text" at bounding box center [473, 37] width 215 height 15
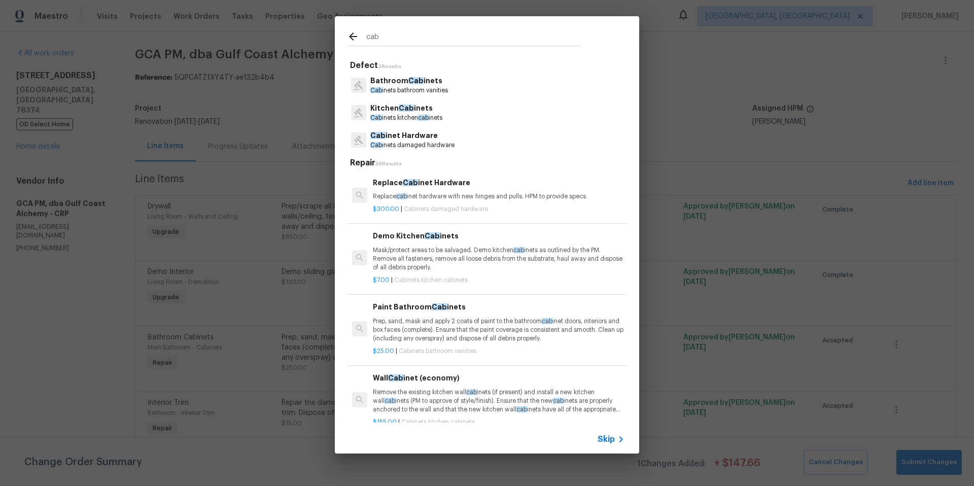
type input "cab"
click at [431, 146] on p "Cab inets damaged hardware" at bounding box center [412, 145] width 84 height 9
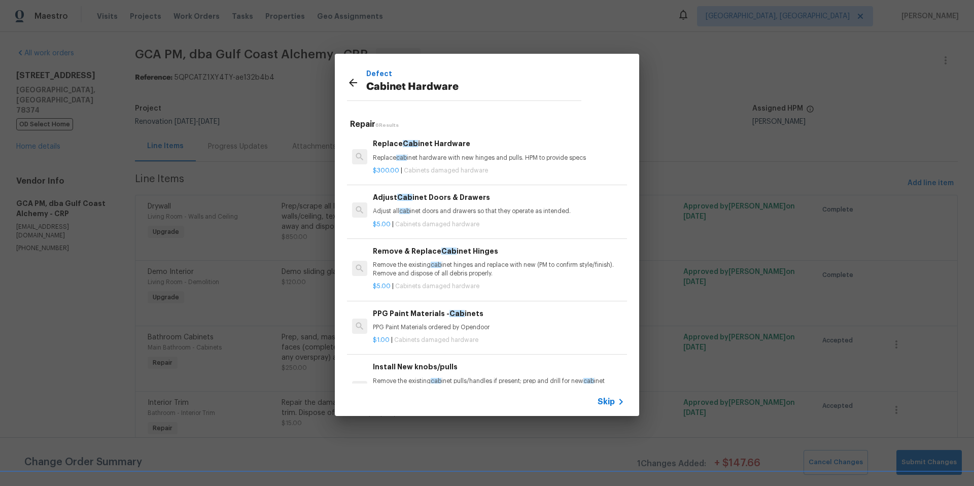
click at [448, 160] on p "Replace cab inet hardware with new hinges and pulls. HPM to provide specs" at bounding box center [498, 158] width 251 height 9
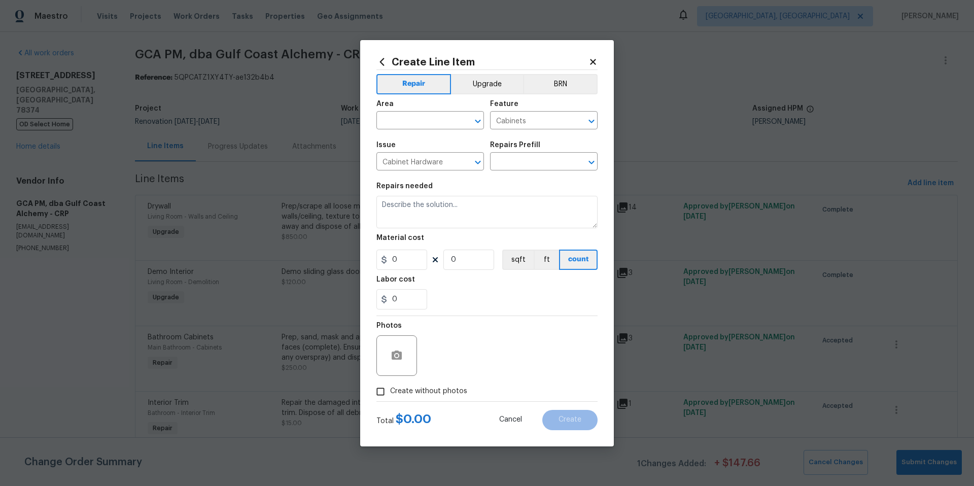
type input "Replace Cabinet Hardware $300.00"
type textarea "Replace cabinet hardware with new hinges and pulls. HPM to provide specs"
type input "300"
type input "1"
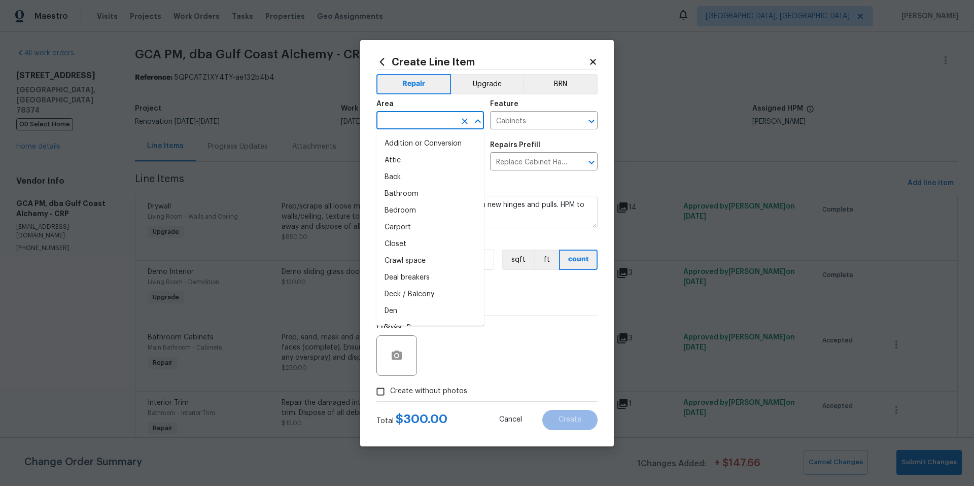
click at [398, 125] on input "text" at bounding box center [415, 122] width 79 height 16
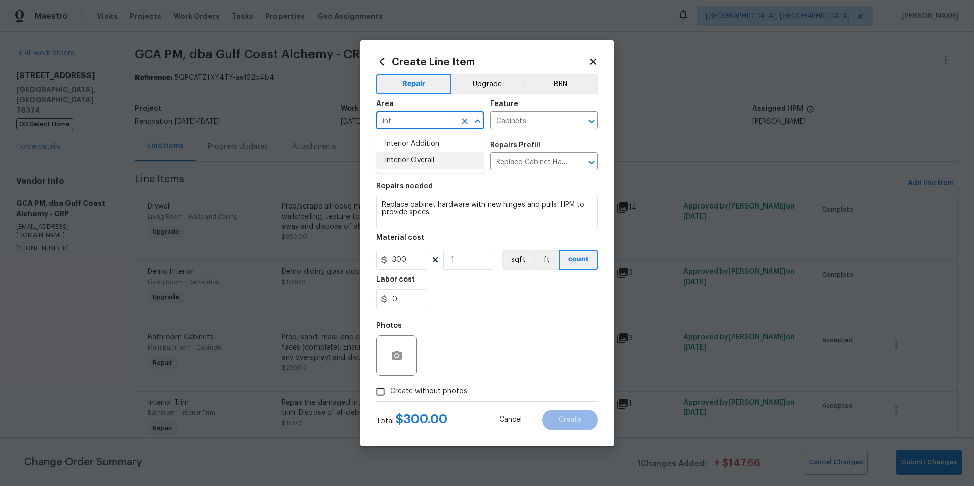
click at [389, 169] on ul "Interior Addition Interior Overall" at bounding box center [429, 152] width 107 height 42
click at [419, 157] on li "Interior Overall" at bounding box center [429, 160] width 107 height 17
type input "Interior Overall"
click at [488, 88] on button "Upgrade" at bounding box center [487, 84] width 73 height 20
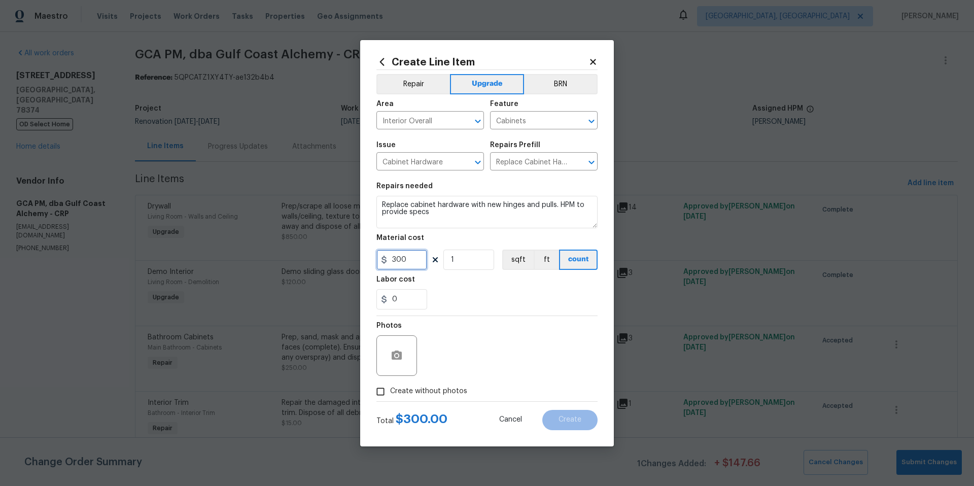
click at [411, 263] on input "300" at bounding box center [401, 259] width 51 height 20
type input "400"
click at [460, 281] on div "Labor cost" at bounding box center [486, 282] width 221 height 13
click at [393, 351] on icon "button" at bounding box center [396, 354] width 10 height 9
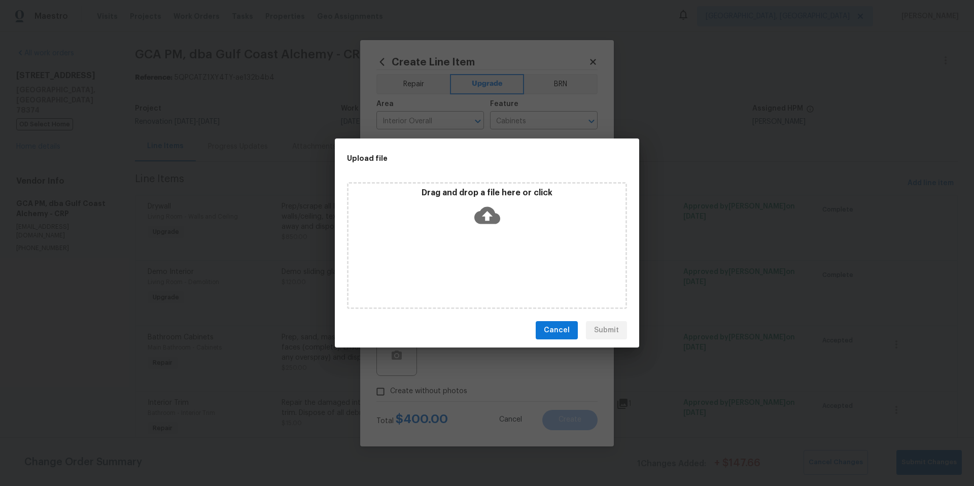
click at [489, 212] on icon at bounding box center [487, 215] width 26 height 17
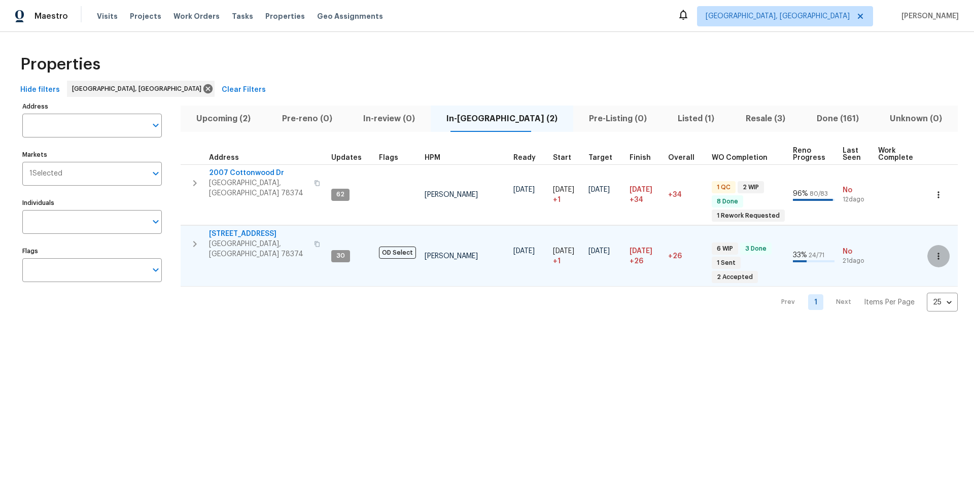
click at [933, 251] on icon "button" at bounding box center [938, 256] width 10 height 10
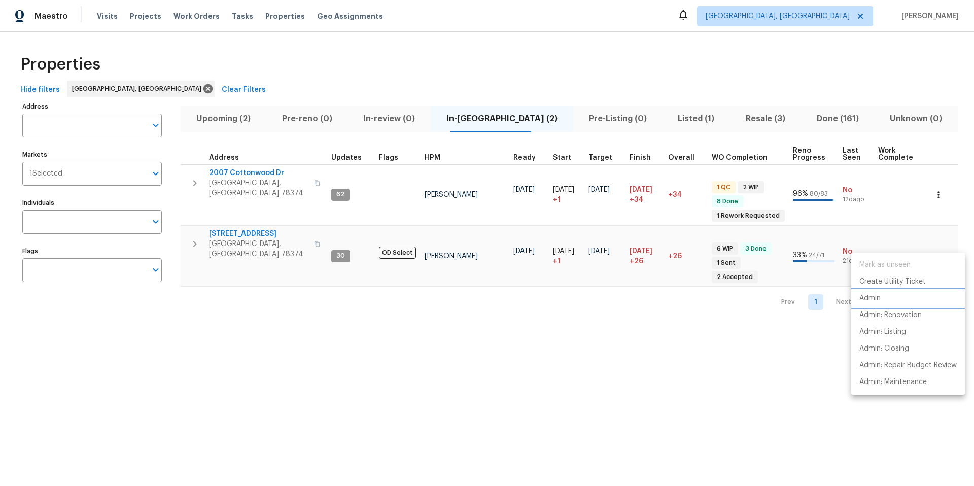
click at [875, 304] on li "Admin" at bounding box center [908, 298] width 114 height 17
